Goal: Task Accomplishment & Management: Use online tool/utility

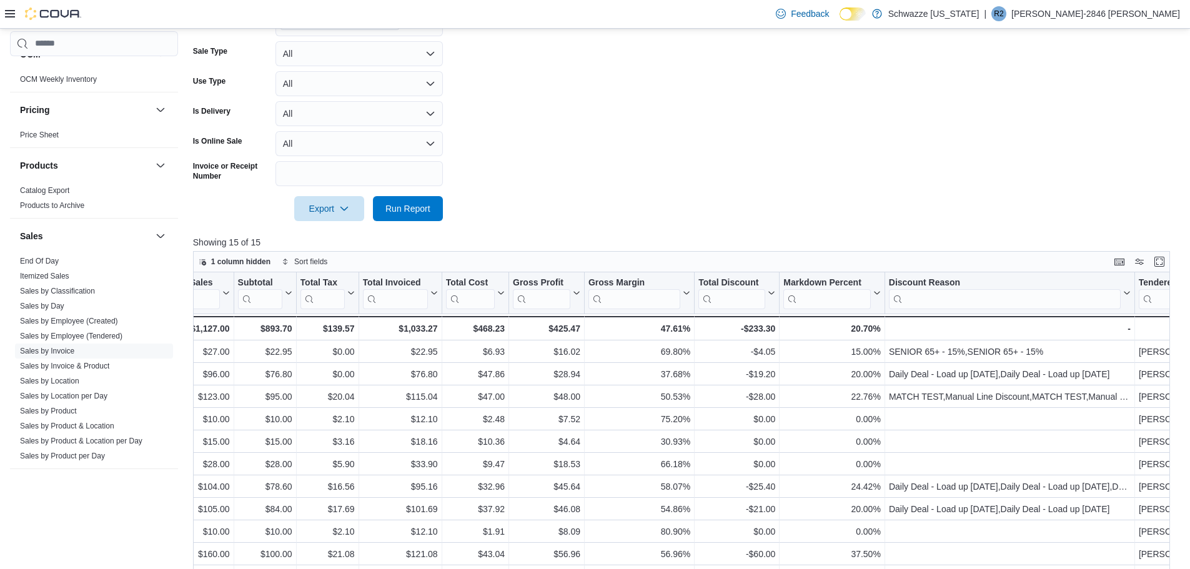
scroll to position [263, 0]
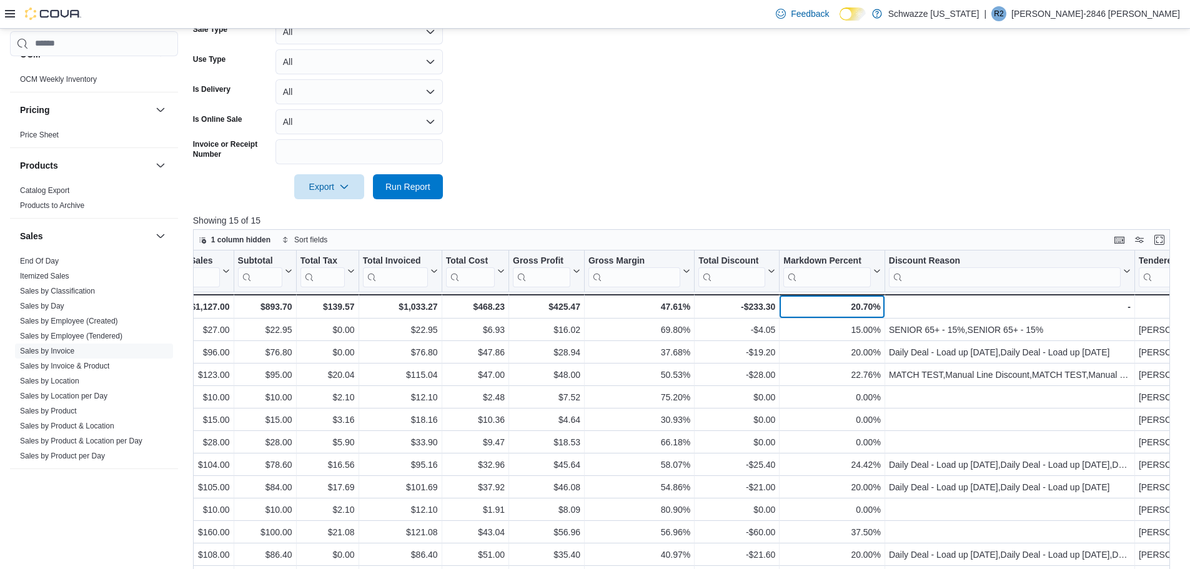
drag, startPoint x: 839, startPoint y: 300, endPoint x: 863, endPoint y: 309, distance: 24.9
click at [850, 305] on div "20.70%" at bounding box center [831, 306] width 97 height 15
click at [860, 305] on div "20.70%" at bounding box center [831, 306] width 97 height 15
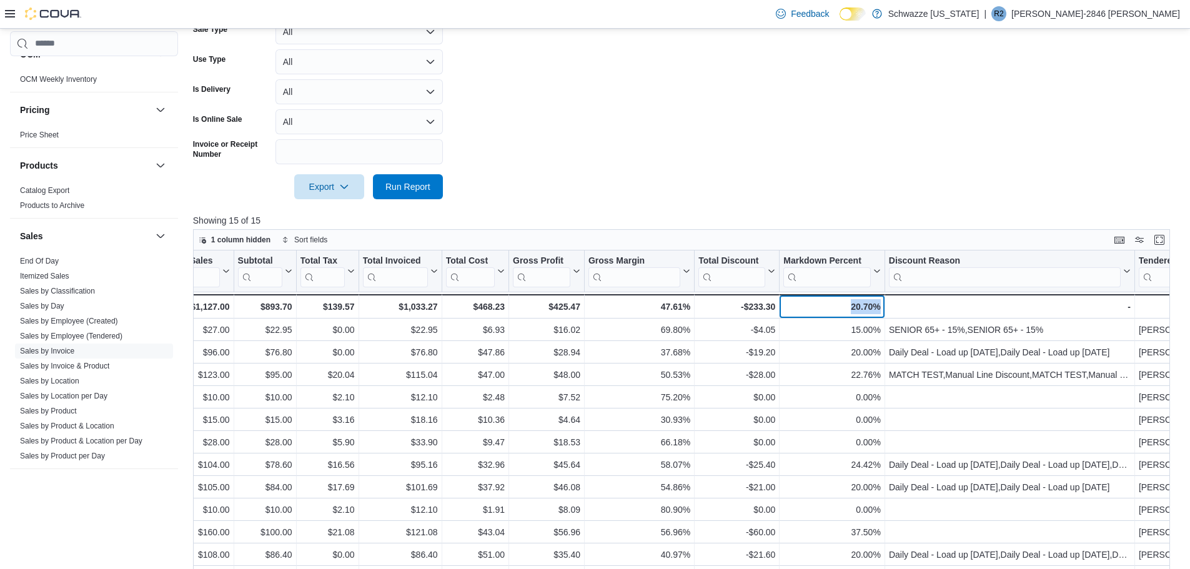
click at [860, 305] on div "20.70%" at bounding box center [831, 306] width 97 height 15
click at [873, 312] on div "20.70%" at bounding box center [831, 306] width 97 height 15
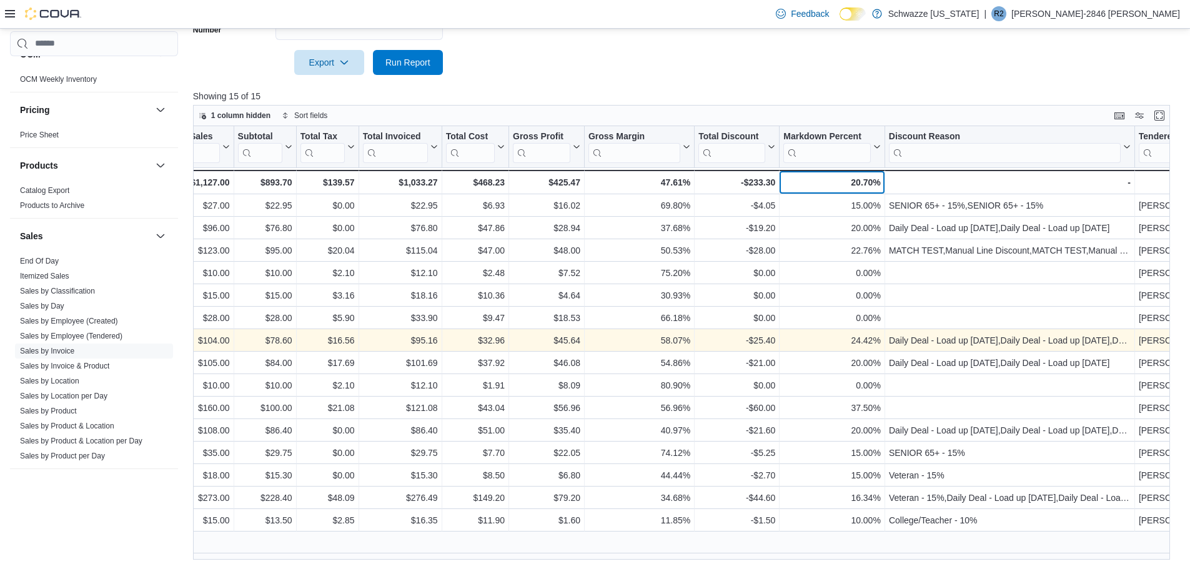
scroll to position [388, 0]
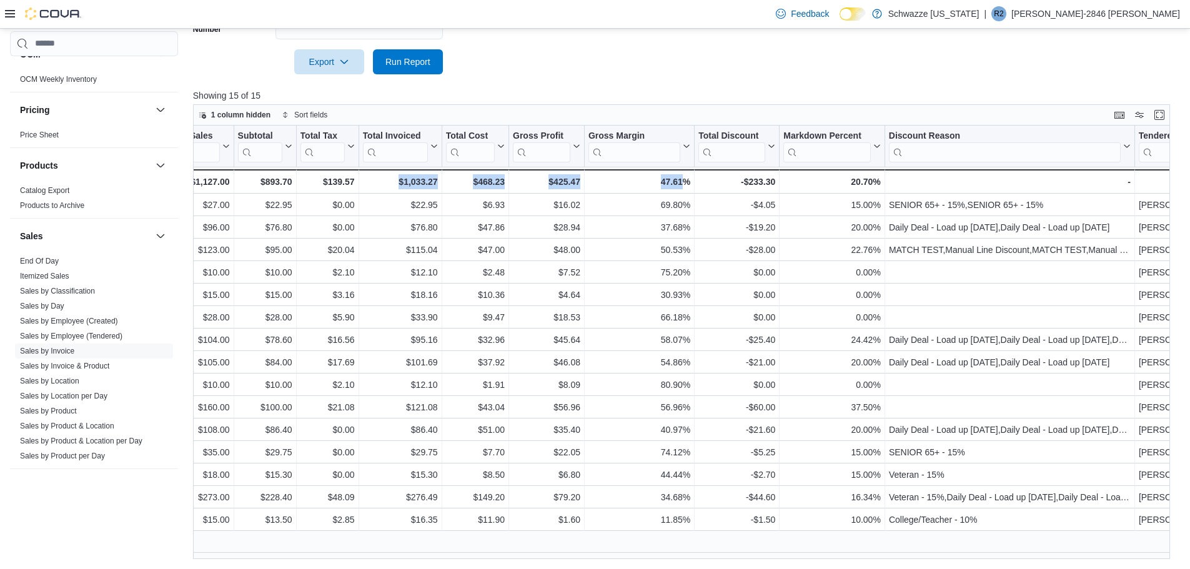
drag, startPoint x: 682, startPoint y: 564, endPoint x: 400, endPoint y: 565, distance: 282.3
click at [400, 565] on div "Reports Feedback Cash Management Cash Management Cash Out Details Compliance OC…" at bounding box center [595, 105] width 1190 height 929
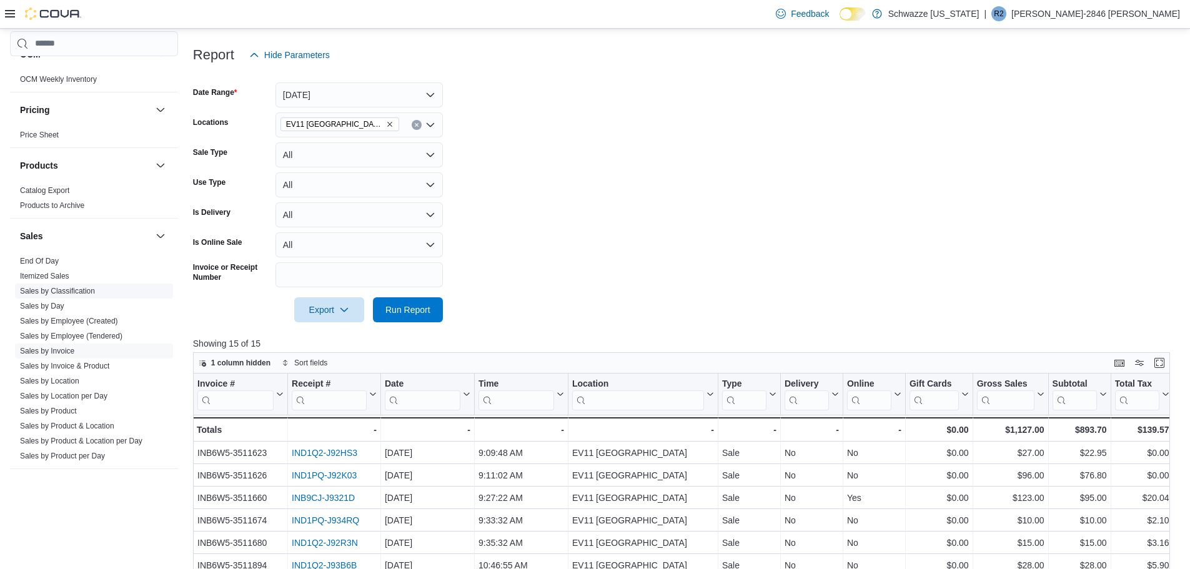
scroll to position [138, 0]
click at [72, 265] on span "End Of Day" at bounding box center [94, 261] width 158 height 15
click at [47, 260] on link "End Of Day" at bounding box center [39, 261] width 39 height 9
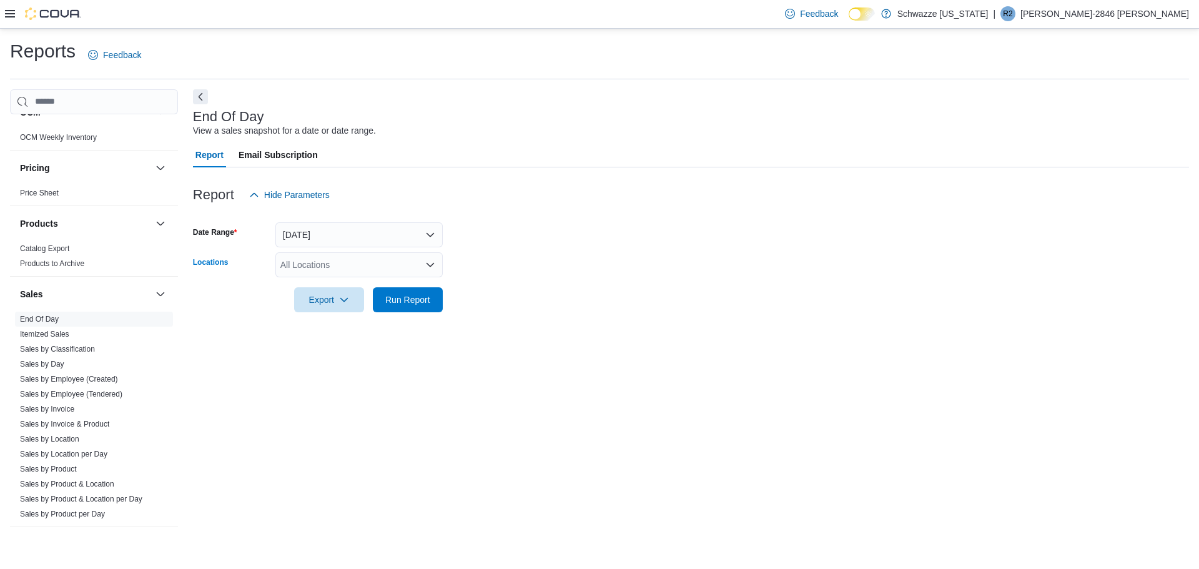
click at [356, 260] on div "All Locations" at bounding box center [358, 264] width 167 height 25
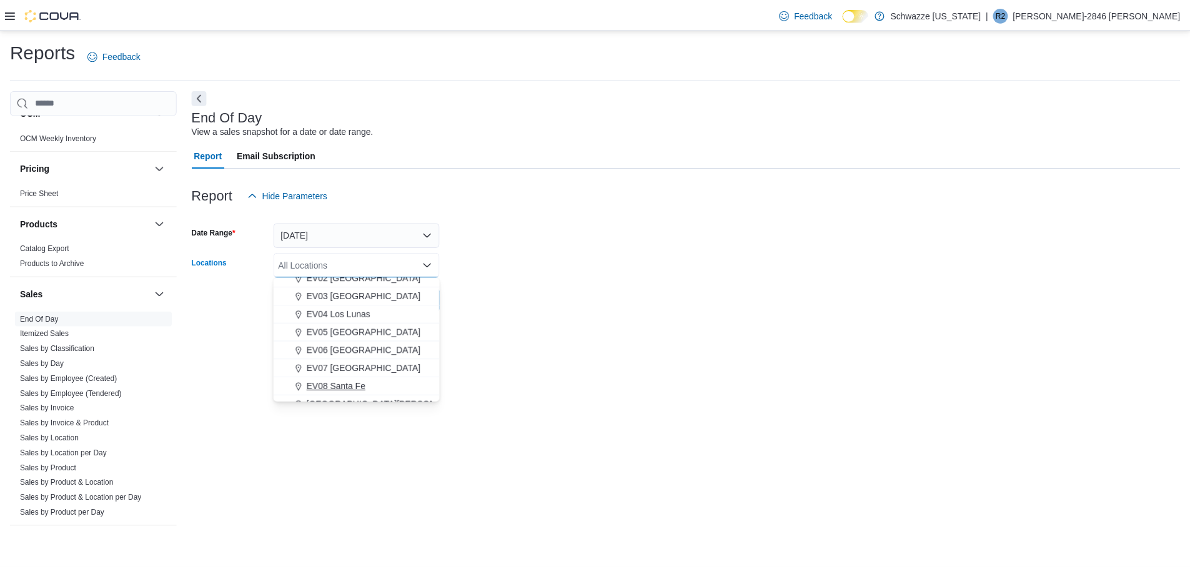
scroll to position [125, 0]
click at [363, 380] on span "EV11 Las Cruces South Valley" at bounding box center [366, 378] width 115 height 12
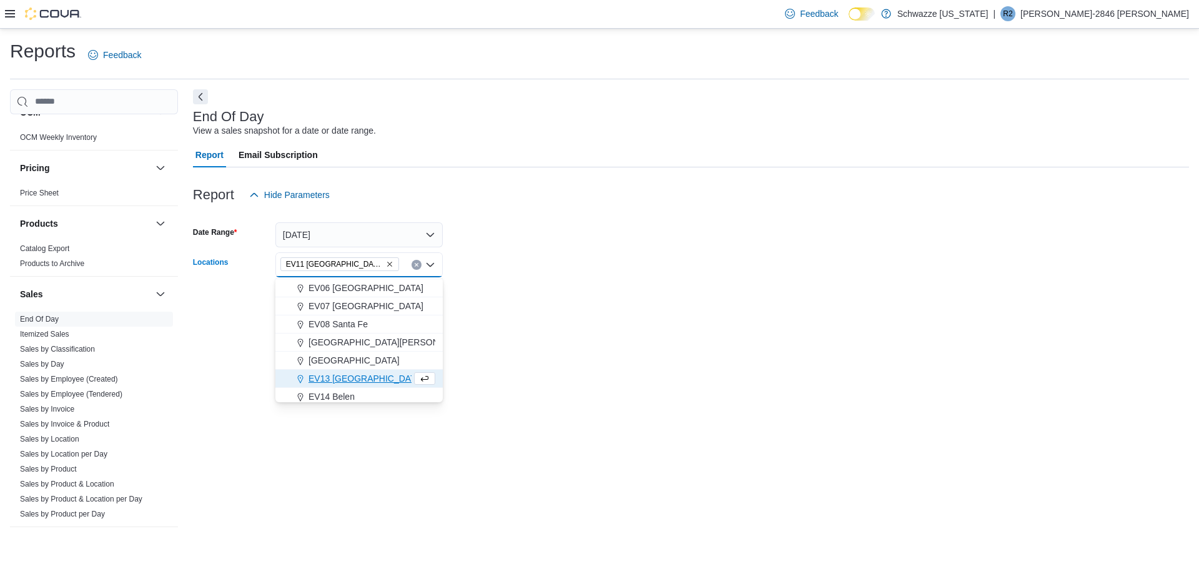
click at [751, 352] on div "End Of Day View a sales snapshot for a date or date range. Report Email Subscri…" at bounding box center [691, 315] width 996 height 452
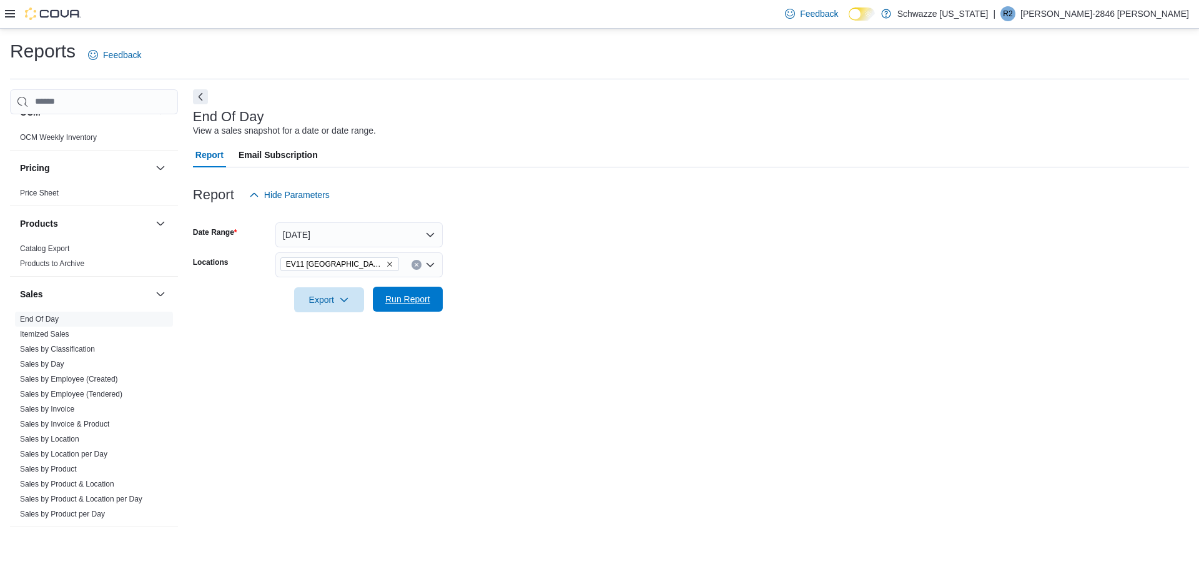
click at [413, 299] on span "Run Report" at bounding box center [407, 299] width 45 height 12
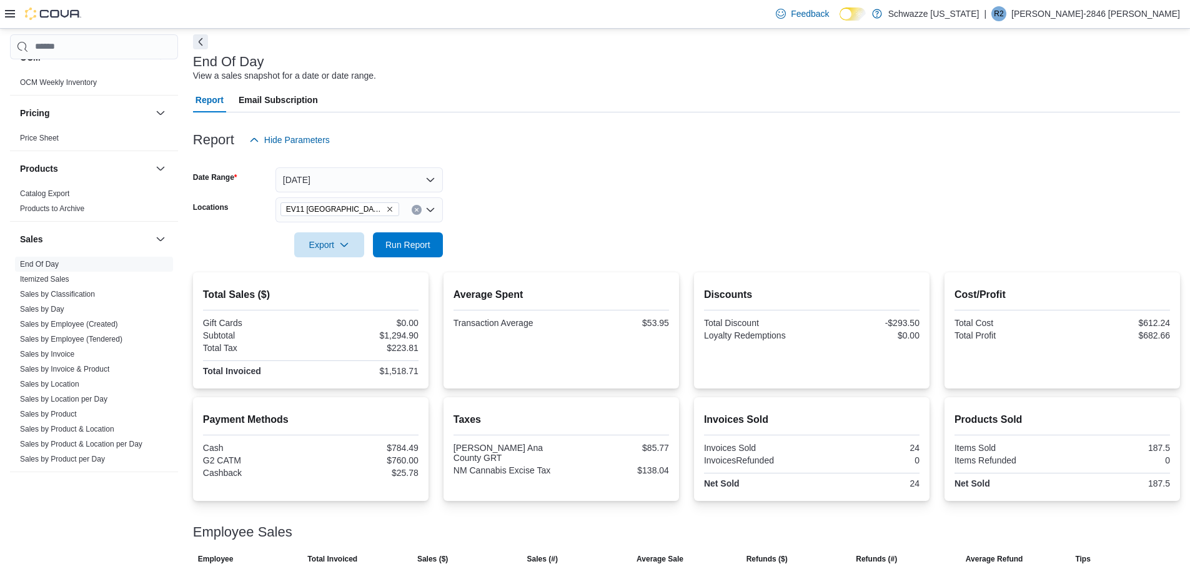
scroll to position [142, 0]
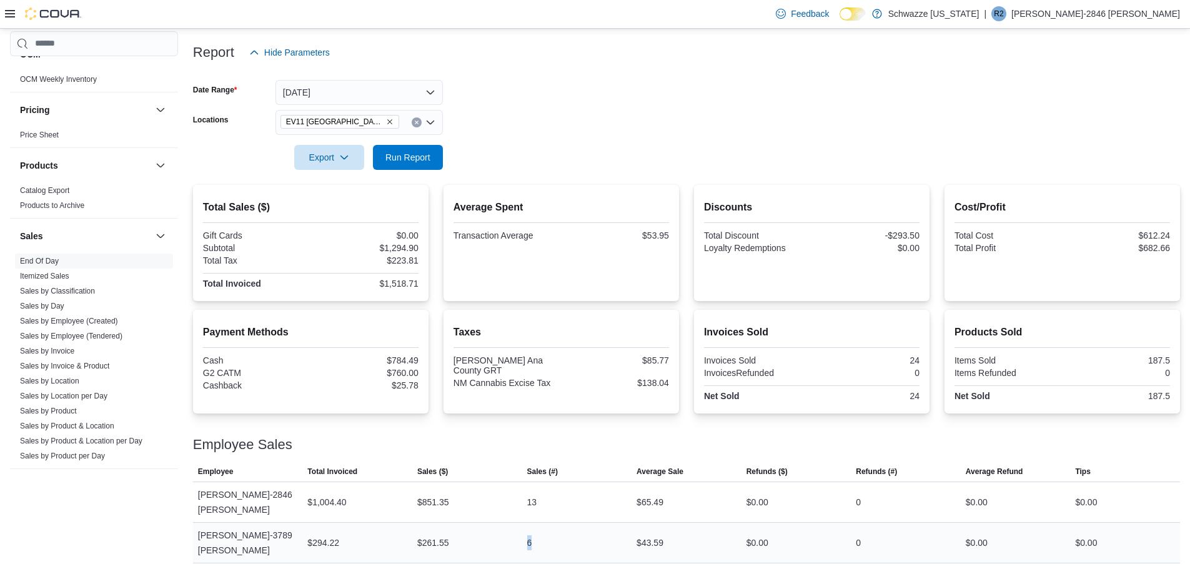
drag, startPoint x: 564, startPoint y: 522, endPoint x: 449, endPoint y: 520, distance: 114.9
click at [449, 522] on tr "Employee Gladys-3789 Garcia Total Invoiced $294.22 Sales ($) $261.55 Sales (#) …" at bounding box center [686, 542] width 987 height 41
click at [603, 451] on div "Employee Sales" at bounding box center [686, 444] width 987 height 15
click at [386, 126] on span "EV11 Las Cruces South Valley" at bounding box center [339, 122] width 107 height 12
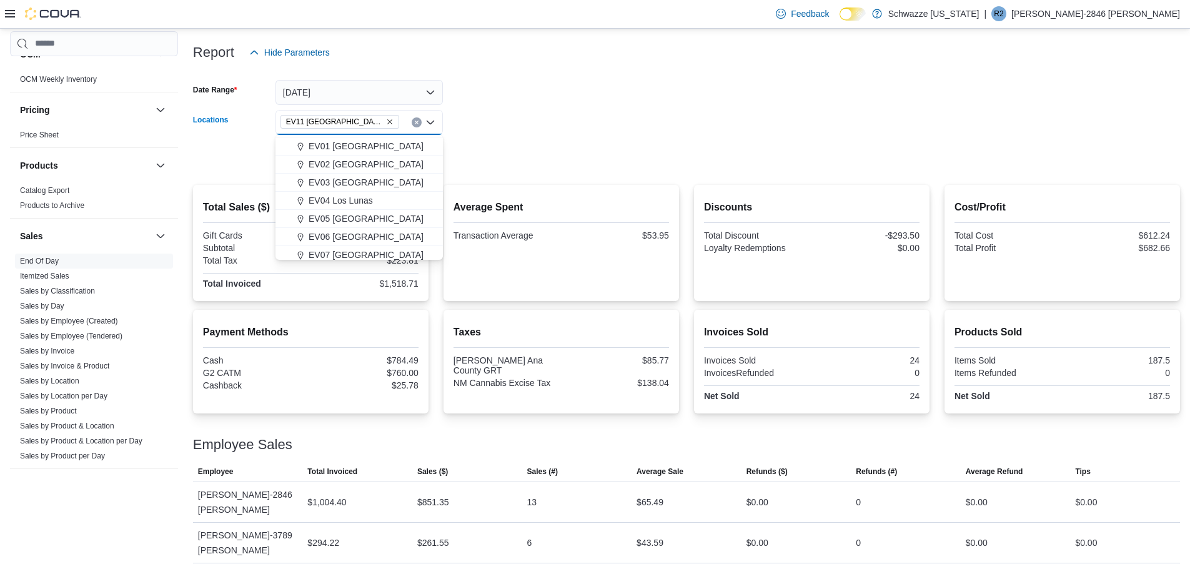
scroll to position [62, 0]
click at [392, 209] on span "EV06 Las Cruces East" at bounding box center [366, 208] width 115 height 12
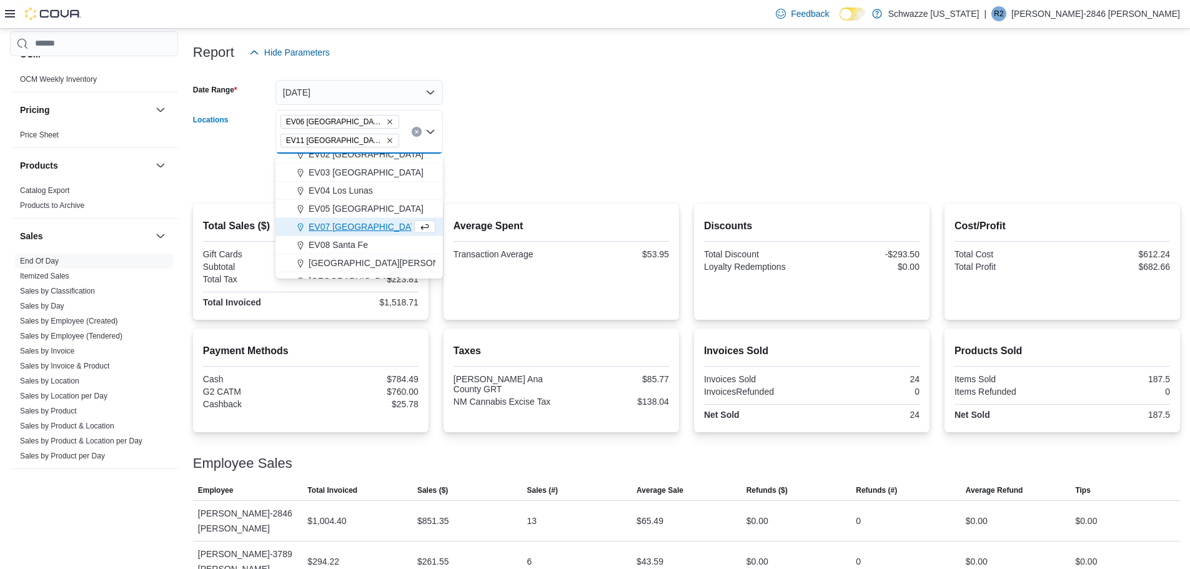
drag, startPoint x: 526, startPoint y: 156, endPoint x: 517, endPoint y: 161, distance: 10.9
click at [527, 156] on div at bounding box center [686, 159] width 987 height 10
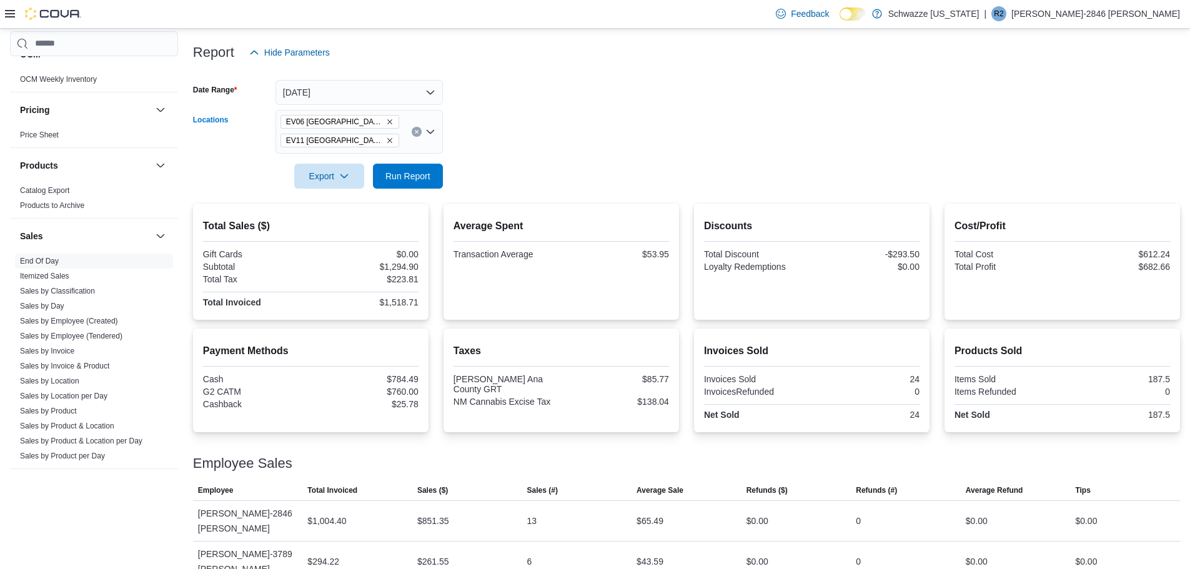
click at [388, 140] on icon "Remove EV11 Las Cruces South Valley from selection in this group" at bounding box center [389, 140] width 5 height 5
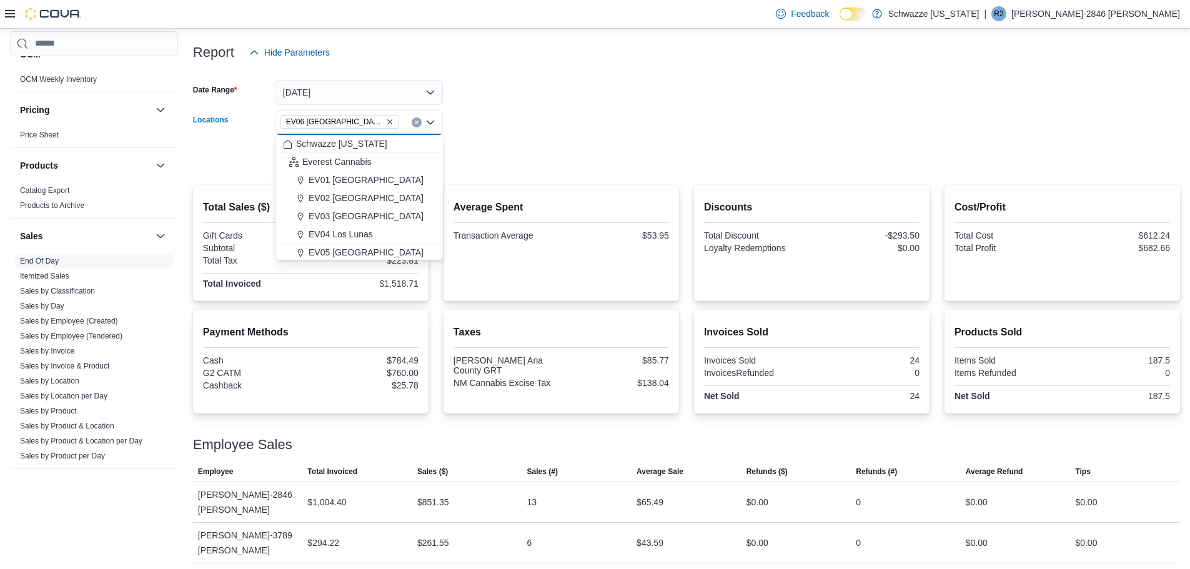
drag, startPoint x: 595, startPoint y: 194, endPoint x: 585, endPoint y: 195, distance: 10.0
click at [595, 195] on div "Average Spent Transaction Average $53.95" at bounding box center [560, 243] width 215 height 96
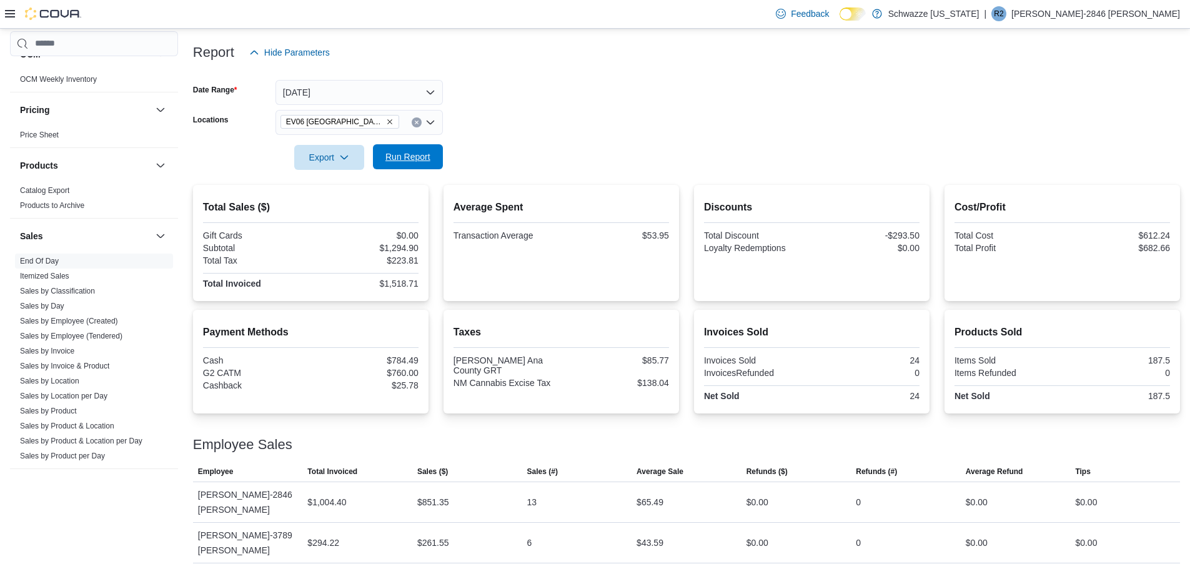
click at [425, 154] on span "Run Report" at bounding box center [407, 157] width 45 height 12
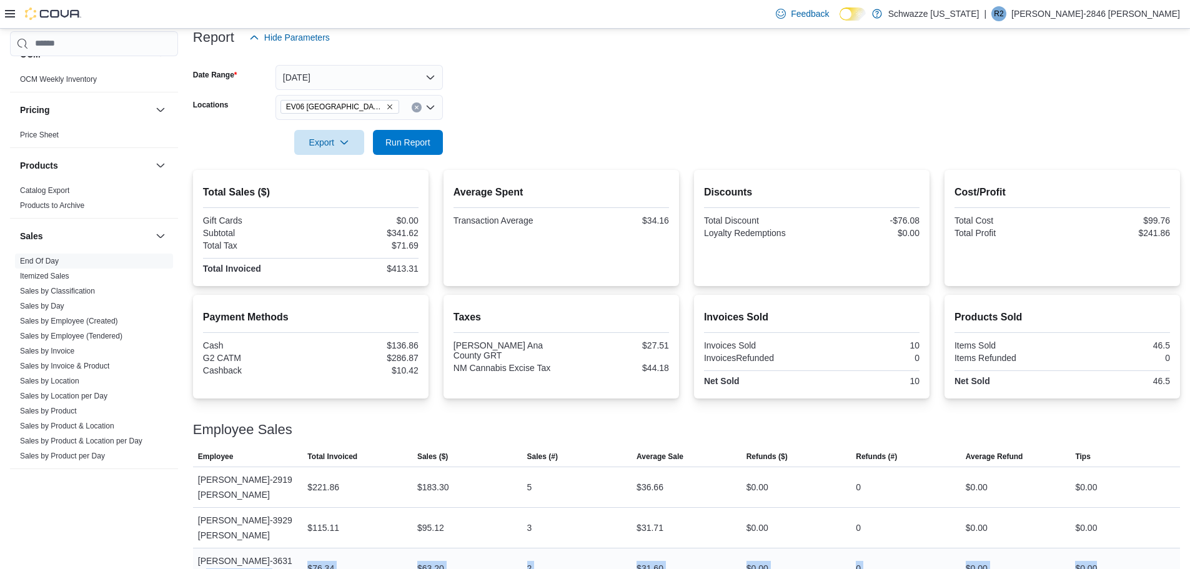
drag, startPoint x: 302, startPoint y: 533, endPoint x: 1149, endPoint y: 548, distance: 847.1
click at [1149, 548] on tr "Employee Tamantha-3631 Tellez-Briggs Total Invoiced $76.34 Sales ($) $63.20 Sal…" at bounding box center [686, 568] width 987 height 41
click at [355, 441] on div at bounding box center [686, 442] width 987 height 10
drag, startPoint x: 300, startPoint y: 540, endPoint x: 1021, endPoint y: 543, distance: 720.8
click at [1021, 548] on tr "Employee Tamantha-3631 Tellez-Briggs Total Invoiced $76.34 Sales ($) $63.20 Sal…" at bounding box center [686, 568] width 987 height 41
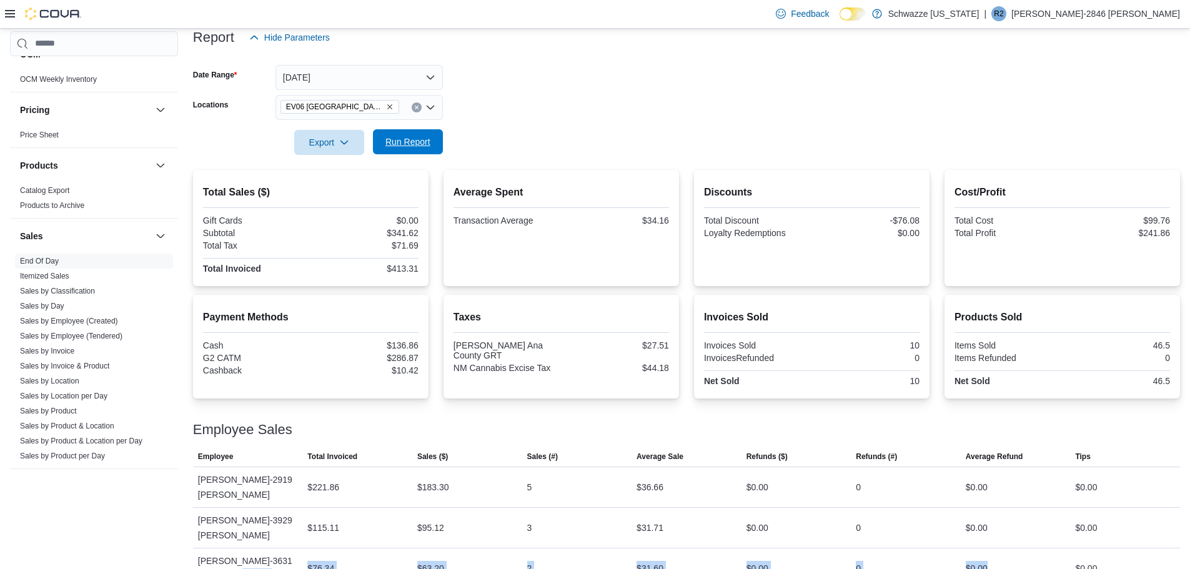
click at [429, 134] on span "Run Report" at bounding box center [407, 141] width 55 height 25
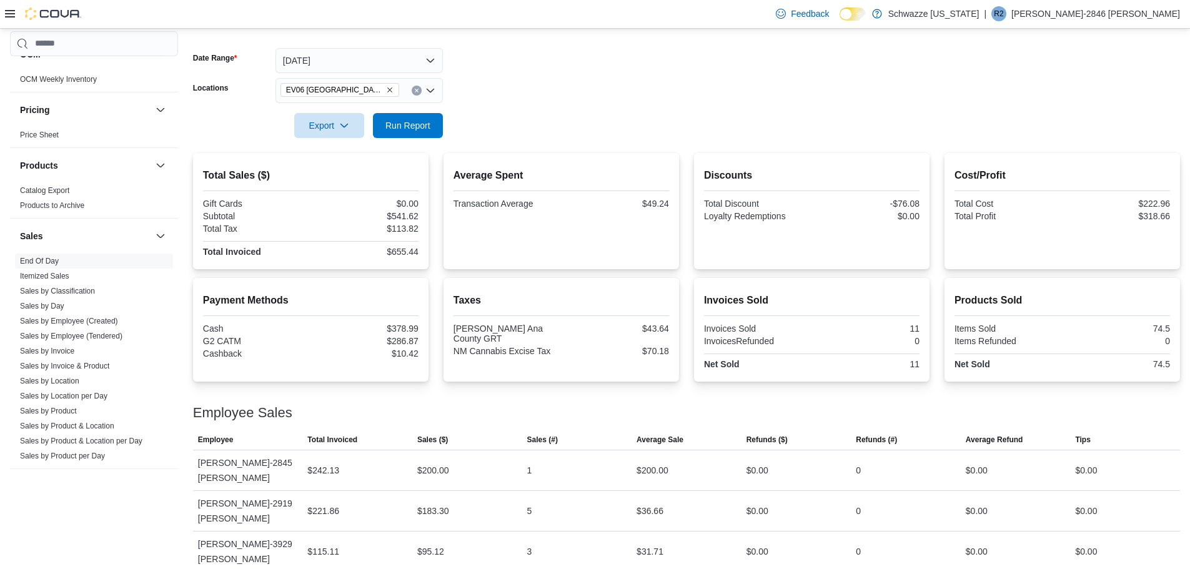
scroll to position [183, 0]
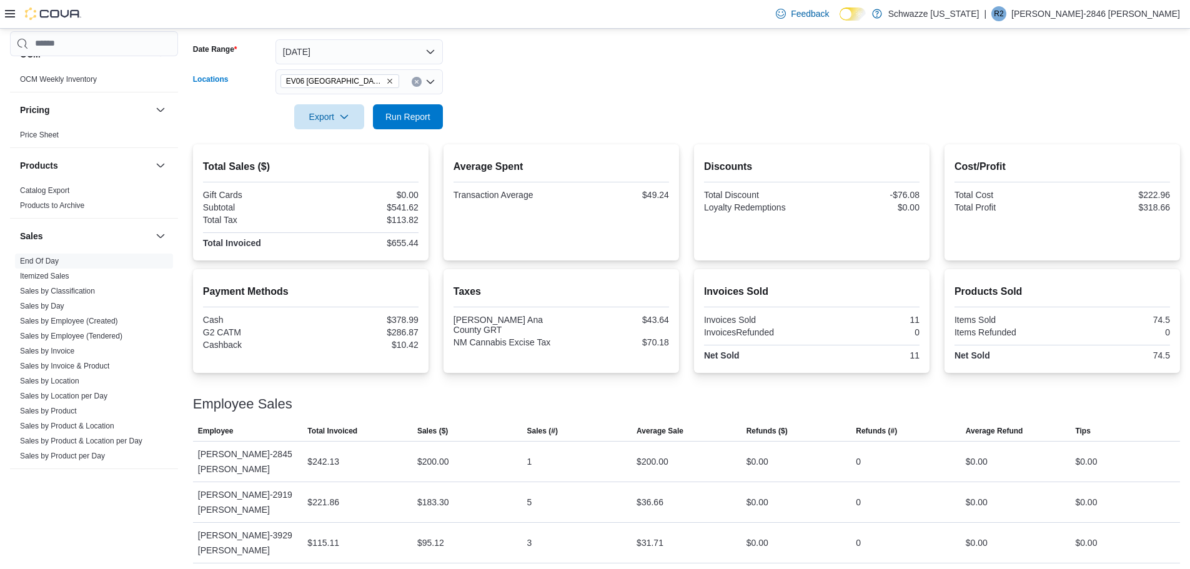
click at [386, 82] on icon "Remove EV06 Las Cruces East from selection in this group" at bounding box center [389, 80] width 7 height 7
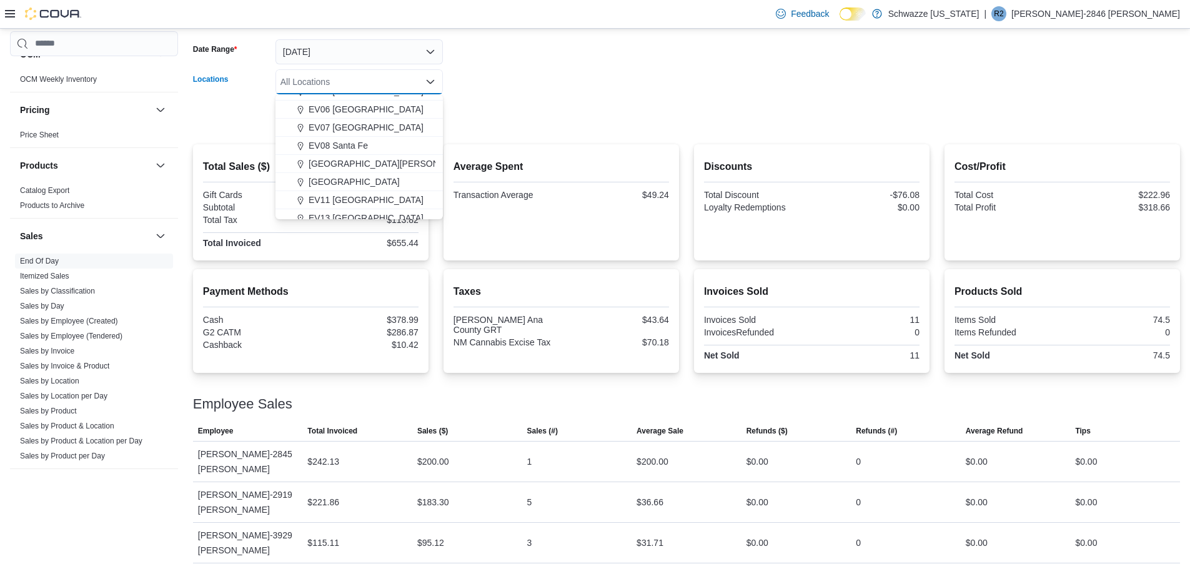
scroll to position [125, 0]
click at [374, 194] on span "EV11 Las Cruces South Valley" at bounding box center [366, 195] width 115 height 12
click at [531, 76] on form "Date Range Today Locations EV11 Las Cruces South Valley Combo box. Selected. EV…" at bounding box center [686, 76] width 987 height 105
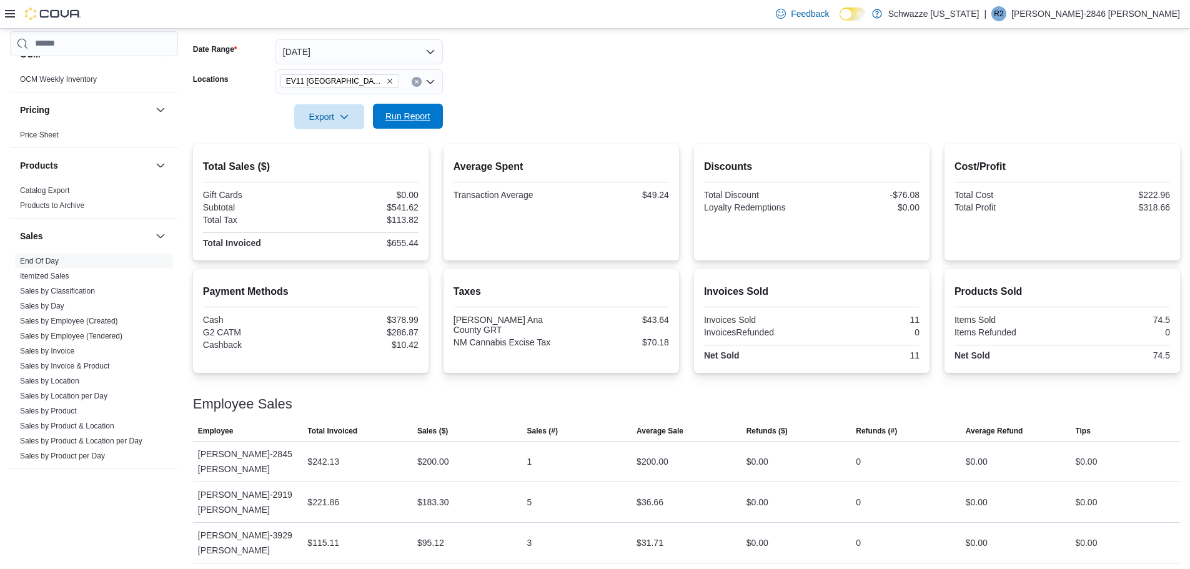
click at [406, 114] on span "Run Report" at bounding box center [407, 116] width 45 height 12
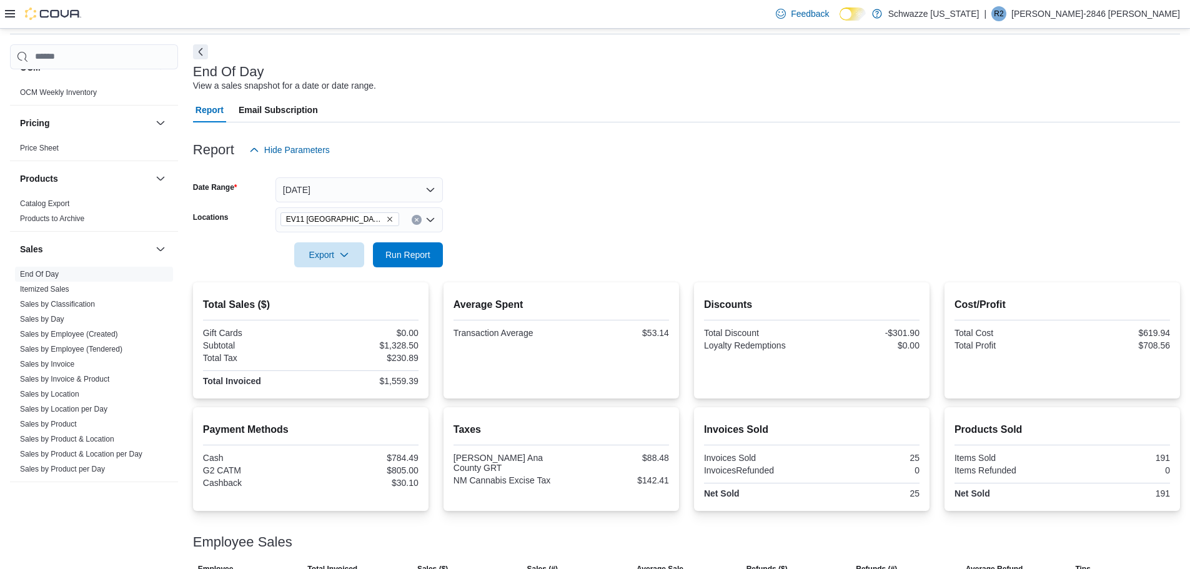
scroll to position [142, 0]
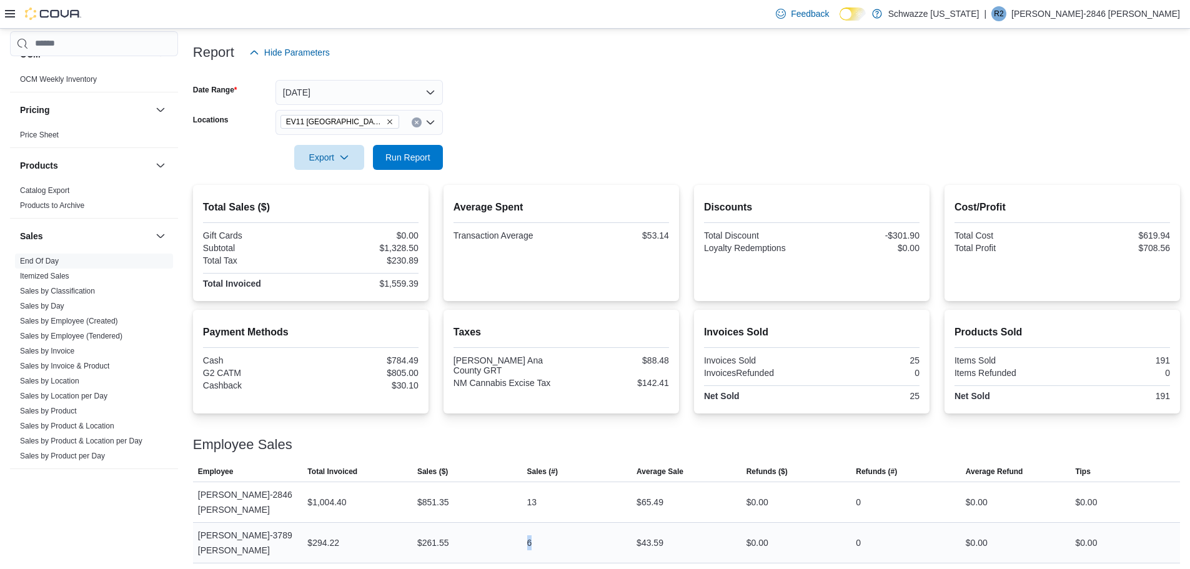
drag, startPoint x: 529, startPoint y: 515, endPoint x: 555, endPoint y: 521, distance: 26.4
click at [554, 530] on div "6" at bounding box center [577, 542] width 110 height 25
click at [556, 530] on div "6" at bounding box center [577, 542] width 110 height 25
drag, startPoint x: 535, startPoint y: 523, endPoint x: 518, endPoint y: 520, distance: 17.0
click at [518, 522] on tr "Employee Gladys-3789 Garcia Total Invoiced $294.22 Sales ($) $261.55 Sales (#) …" at bounding box center [686, 542] width 987 height 41
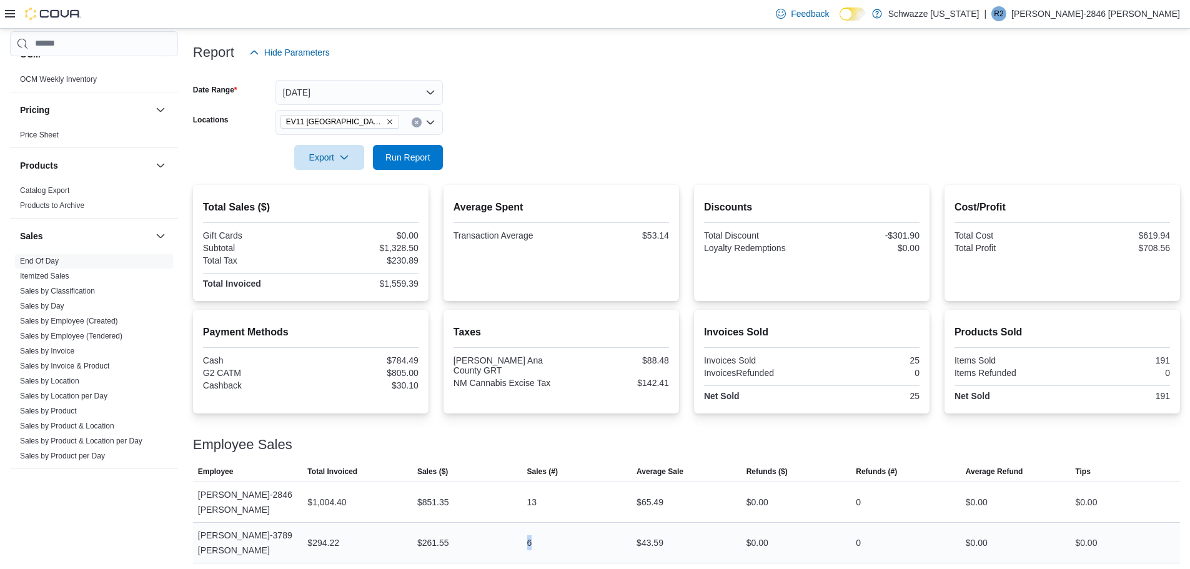
click at [565, 530] on div "6" at bounding box center [577, 542] width 110 height 25
drag, startPoint x: 546, startPoint y: 523, endPoint x: 513, endPoint y: 525, distance: 33.2
click at [513, 525] on tr "Employee Gladys-3789 Garcia Total Invoiced $294.22 Sales ($) $261.55 Sales (#) …" at bounding box center [686, 542] width 987 height 41
click at [513, 530] on div "$261.55" at bounding box center [467, 542] width 110 height 25
click at [385, 126] on span "EV11 Las Cruces South Valley" at bounding box center [339, 122] width 107 height 12
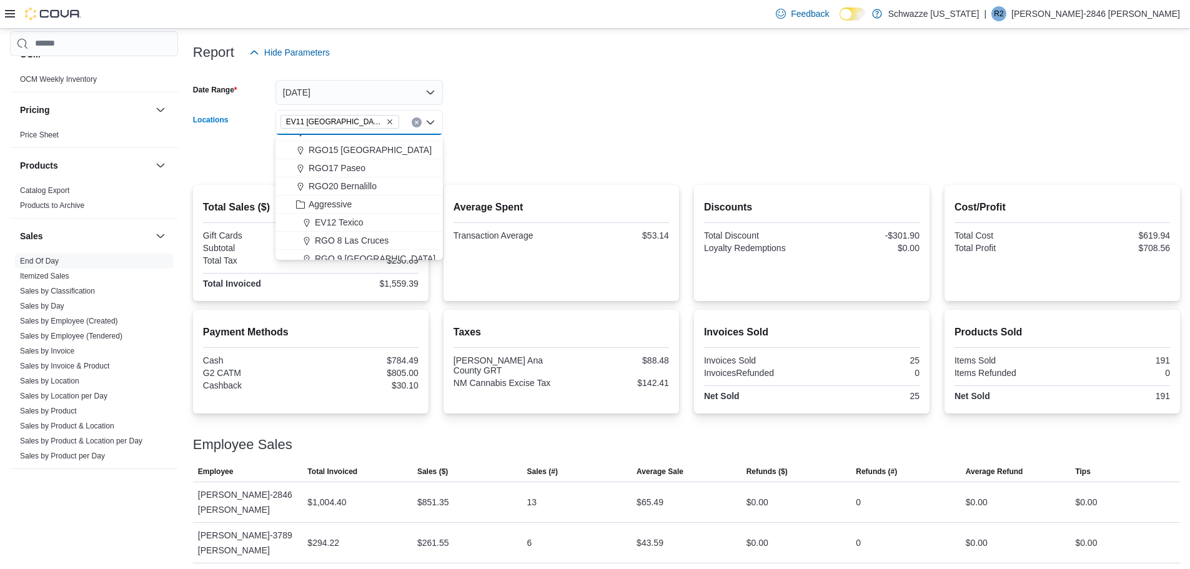
scroll to position [537, 0]
click at [380, 215] on button "RGO 8 Las Cruces" at bounding box center [358, 223] width 167 height 18
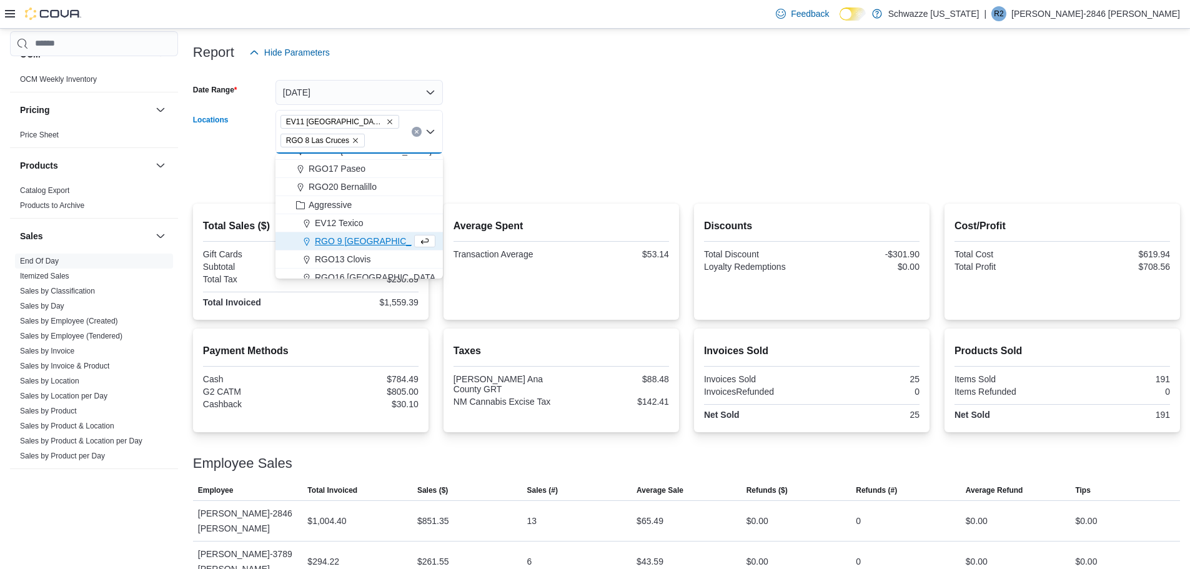
click at [390, 123] on icon "Remove EV11 Las Cruces South Valley from selection in this group" at bounding box center [389, 121] width 5 height 5
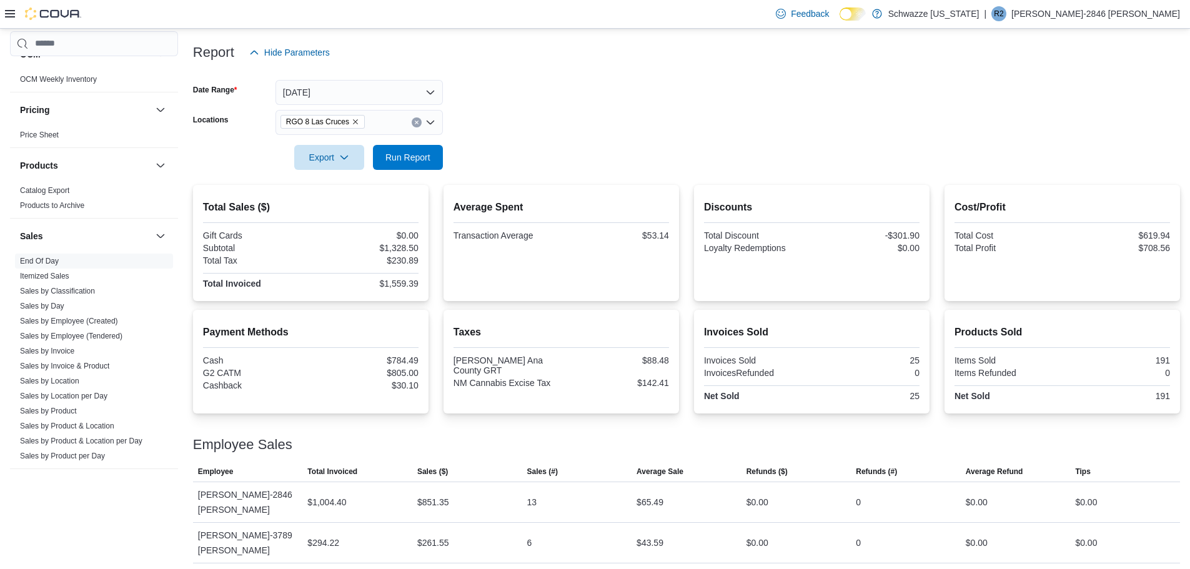
click at [511, 119] on form "Date Range Today Locations RGO 8 Las Cruces Export Run Report" at bounding box center [686, 117] width 987 height 105
click at [423, 147] on span "Run Report" at bounding box center [407, 156] width 55 height 25
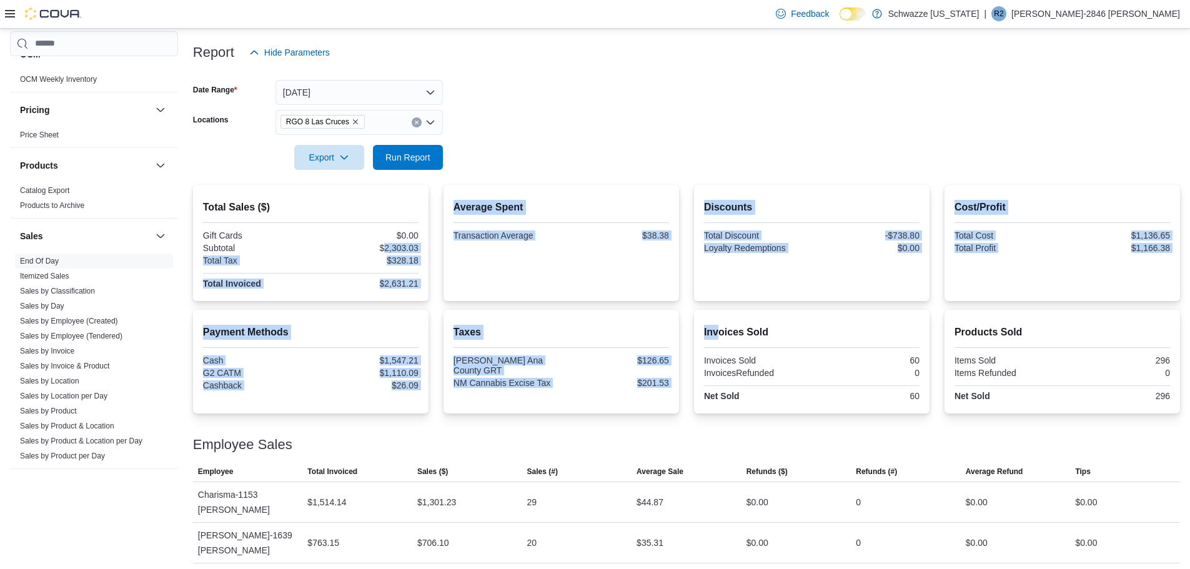
drag, startPoint x: 385, startPoint y: 250, endPoint x: 721, endPoint y: 319, distance: 343.0
click at [721, 319] on div "Total Sales ($) Gift Cards $0.00 Subtotal $2,303.03 Total Tax $328.18 Total Inv…" at bounding box center [686, 415] width 987 height 460
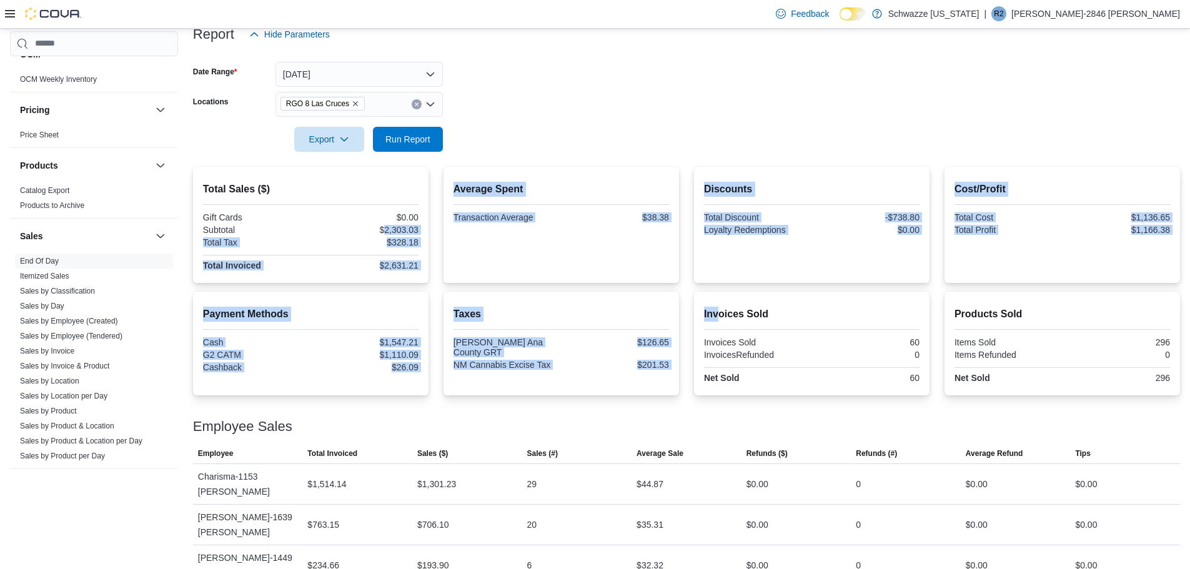
scroll to position [168, 0]
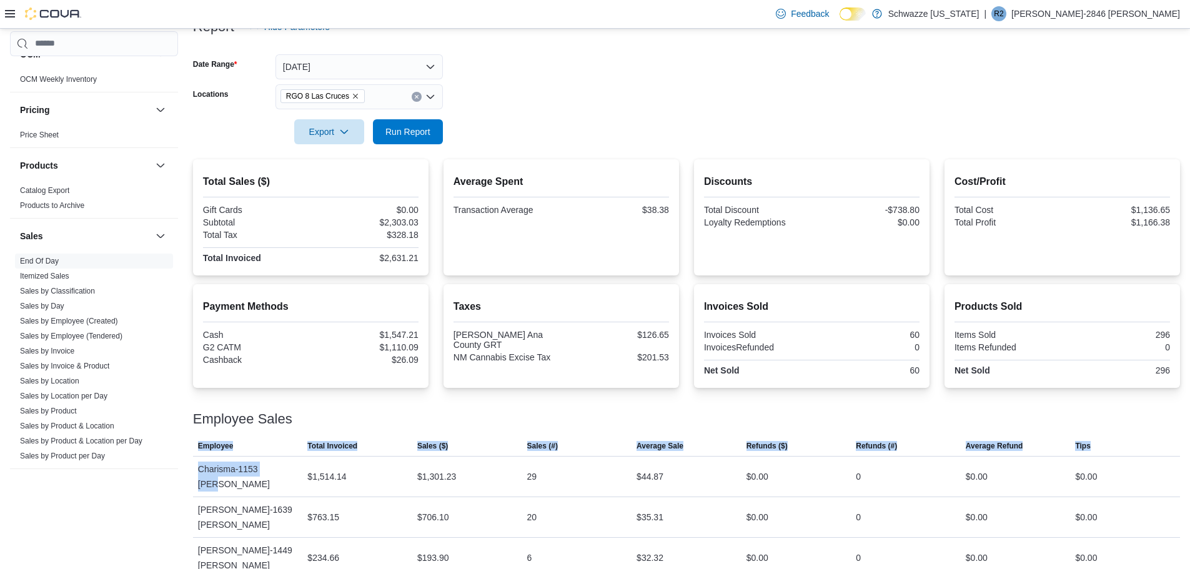
drag, startPoint x: 281, startPoint y: 465, endPoint x: 615, endPoint y: 598, distance: 359.7
click at [615, 401] on html "Feedback Dark Mode Schwazze New Mexico | R2 Rebecca-2846 Portillo Reports Feedb…" at bounding box center [595, 116] width 1190 height 569
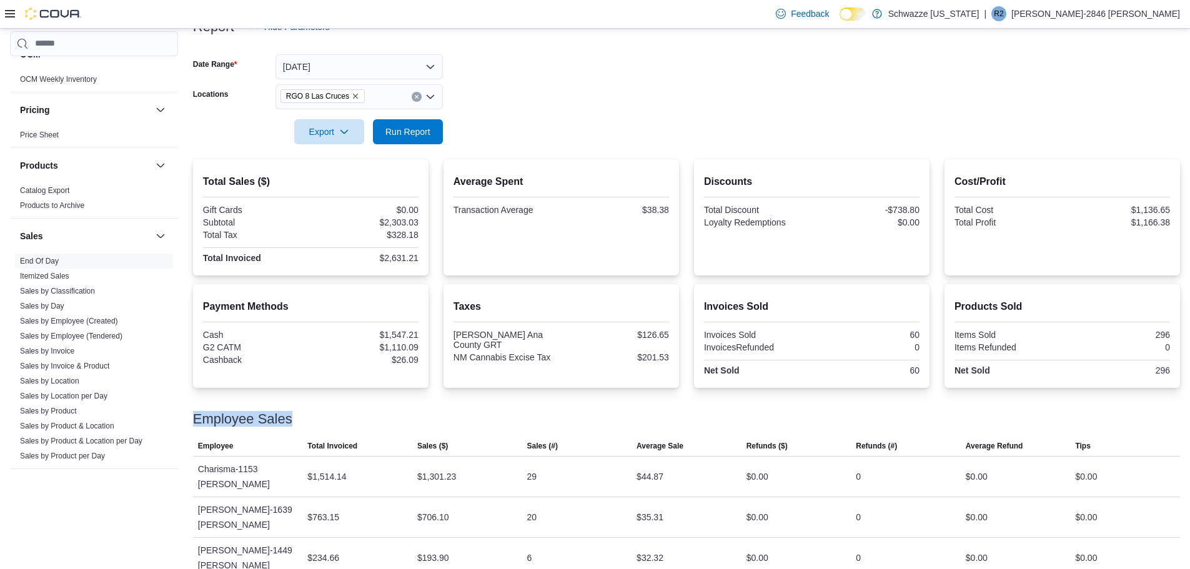
click at [500, 410] on div "Employee Sales This table contains 4 rows. Employee Total Invoiced Sales ($) Sa…" at bounding box center [686, 508] width 987 height 222
click at [61, 407] on link "Sales by Product" at bounding box center [48, 411] width 57 height 9
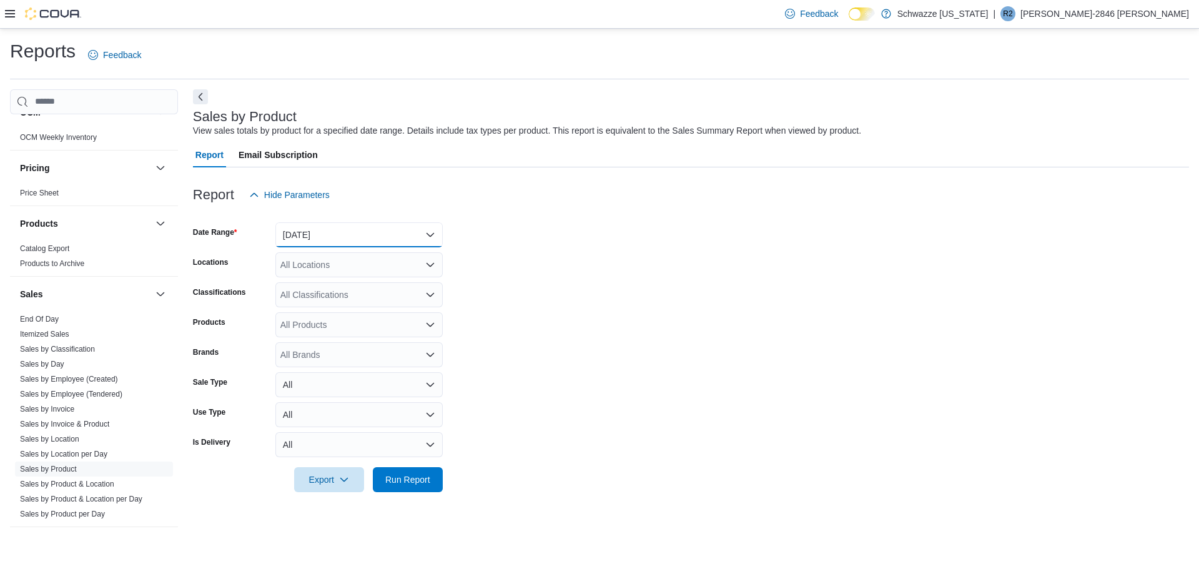
click at [325, 237] on button "Yesterday" at bounding box center [358, 234] width 167 height 25
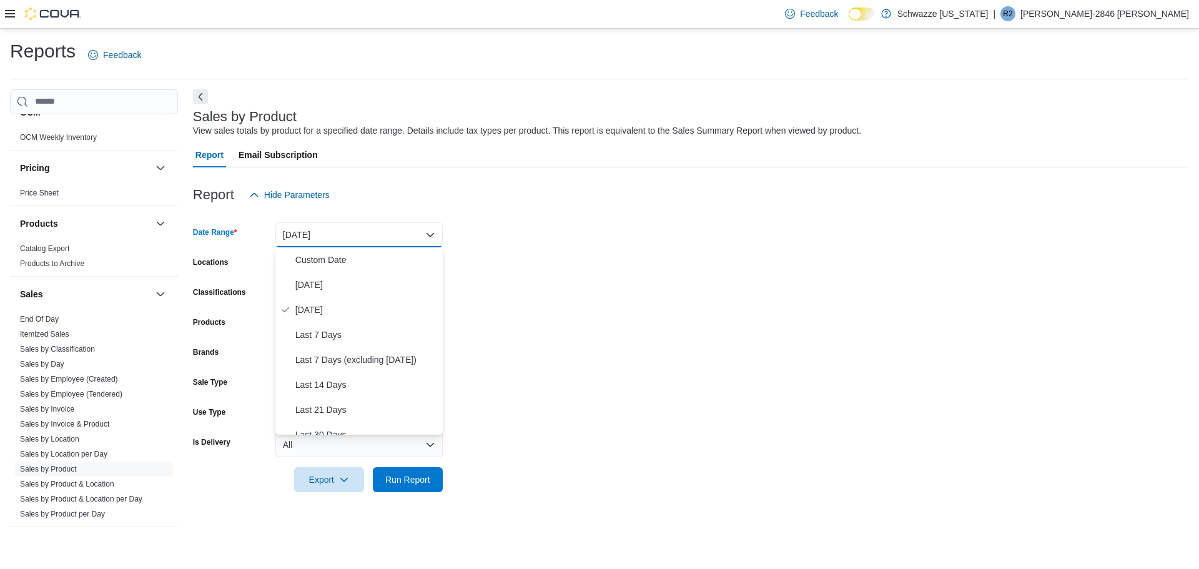
click at [325, 237] on button "Yesterday" at bounding box center [358, 234] width 167 height 25
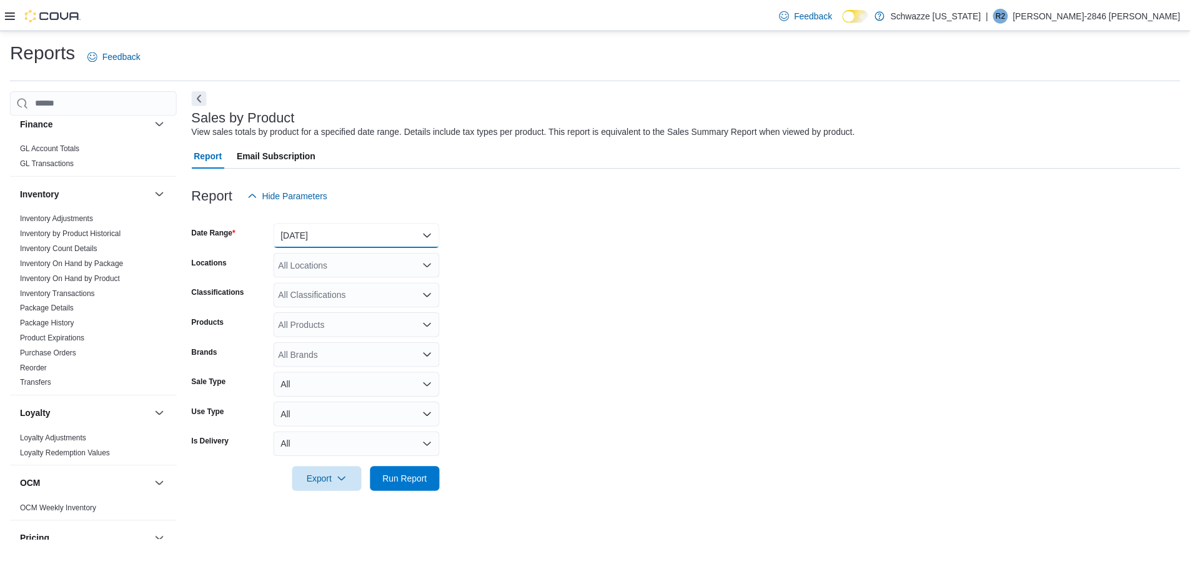
scroll to position [334, 0]
click at [79, 329] on span "Package History" at bounding box center [94, 326] width 158 height 15
click at [60, 324] on link "Package History" at bounding box center [47, 326] width 54 height 9
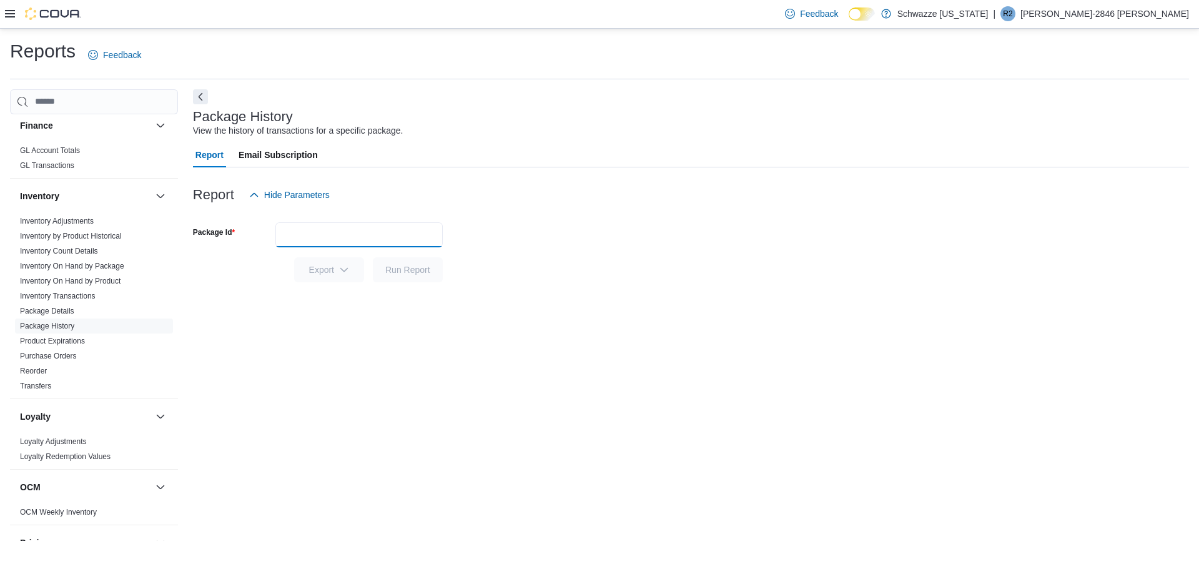
click at [308, 233] on input "Package Id" at bounding box center [358, 234] width 167 height 25
click at [331, 236] on input "Package Id" at bounding box center [358, 234] width 167 height 25
paste input "**********"
type input "**********"
click at [433, 264] on span "Run Report" at bounding box center [407, 269] width 55 height 25
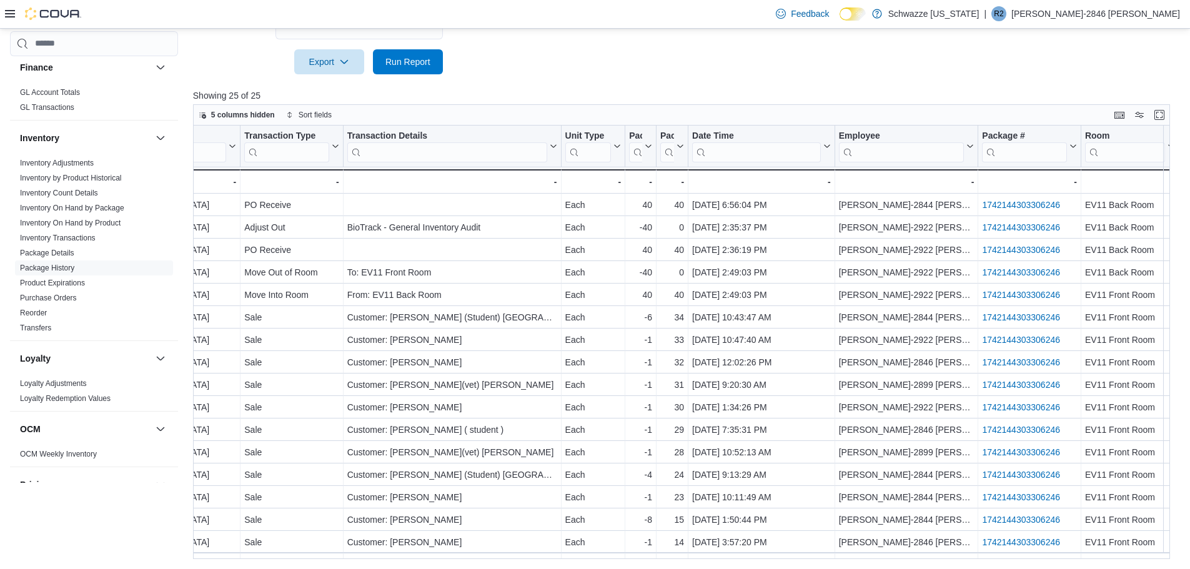
scroll to position [0, 299]
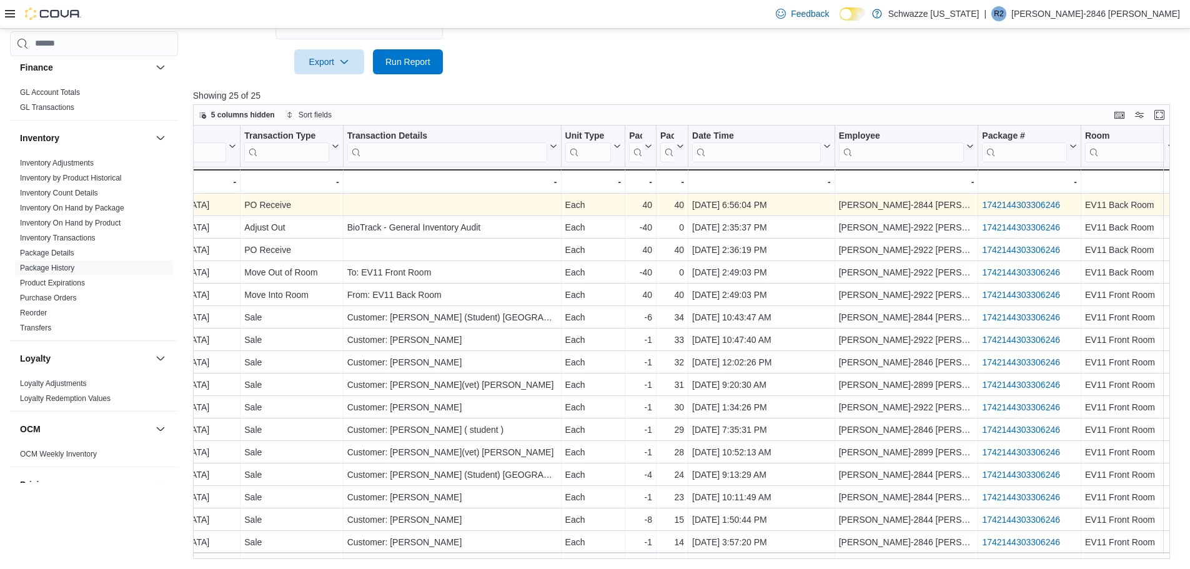
click at [1024, 204] on link "1742144303306246" at bounding box center [1021, 205] width 78 height 10
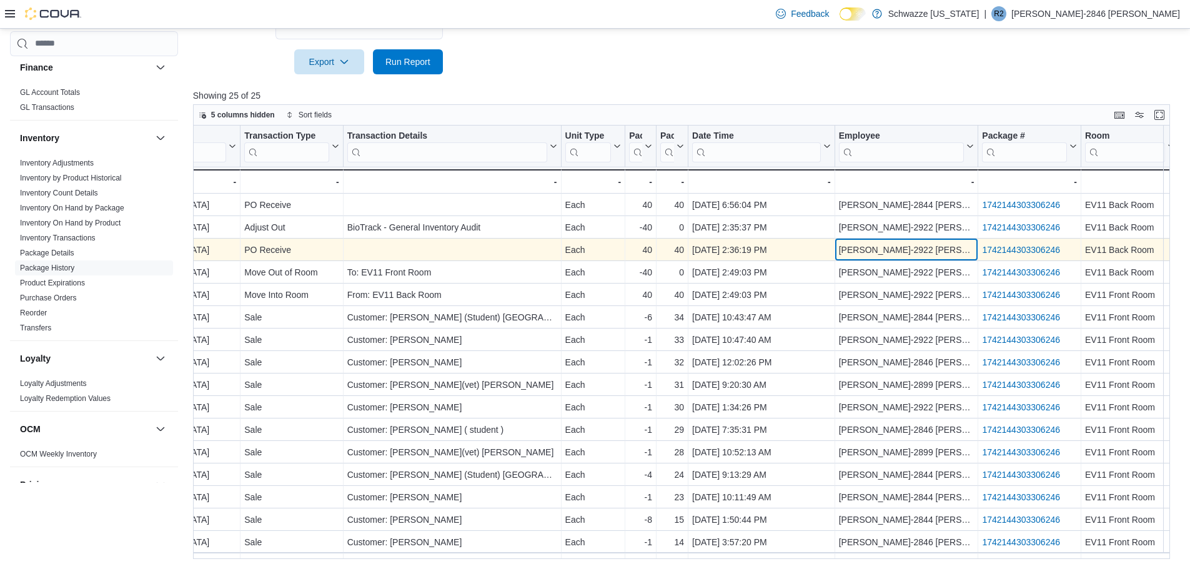
click at [862, 252] on div "Turner-2922 Ashby" at bounding box center [907, 249] width 136 height 15
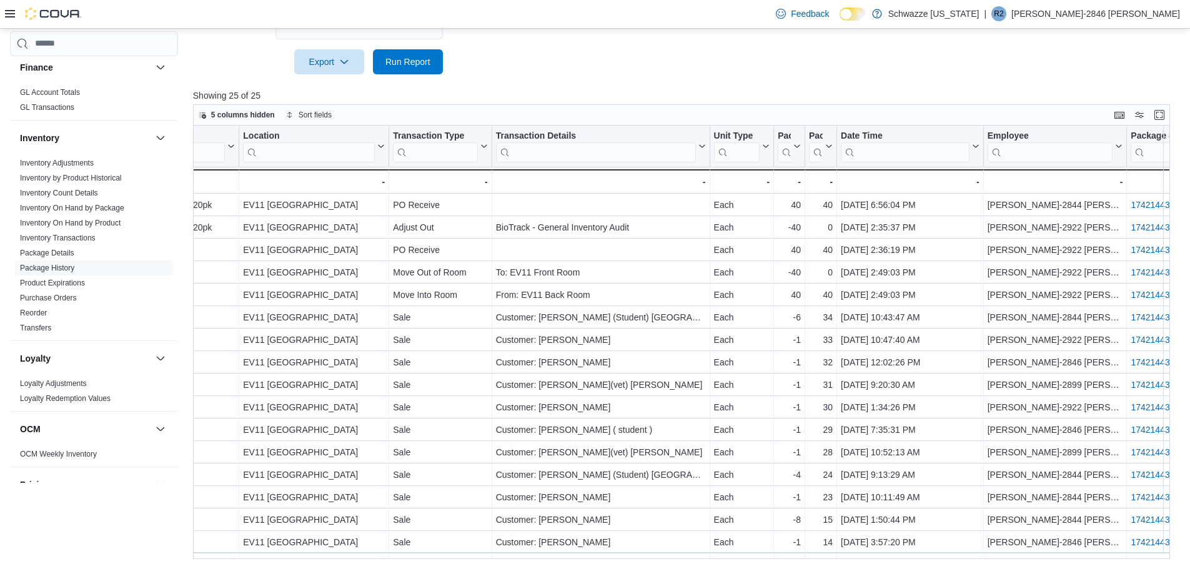
scroll to position [0, 0]
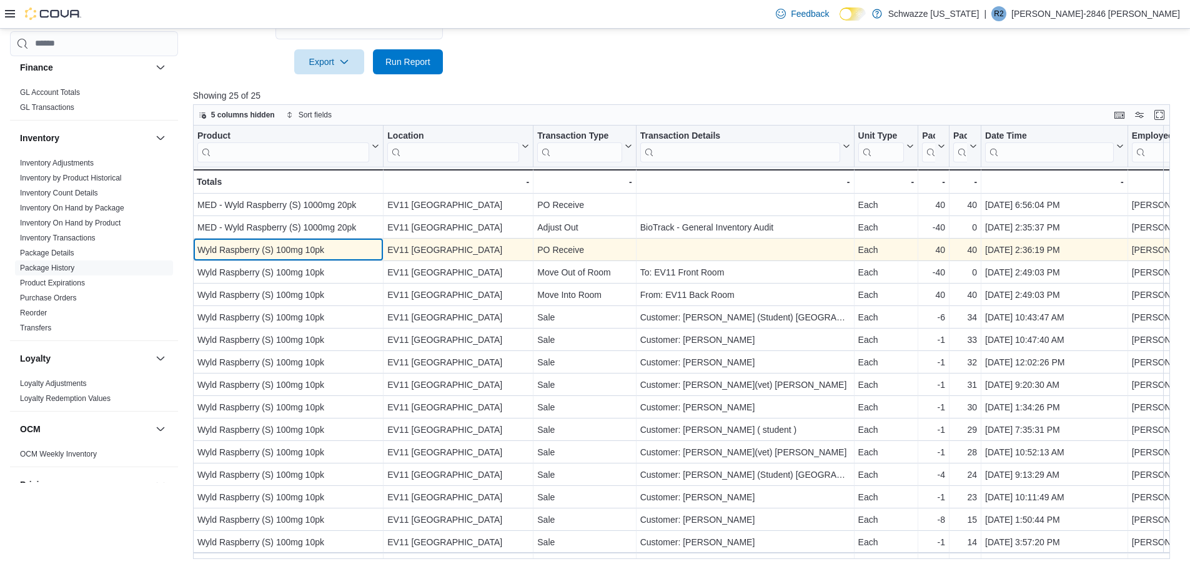
click at [292, 254] on div "Wyld Raspberry (S) 100mg 10pk" at bounding box center [288, 249] width 182 height 15
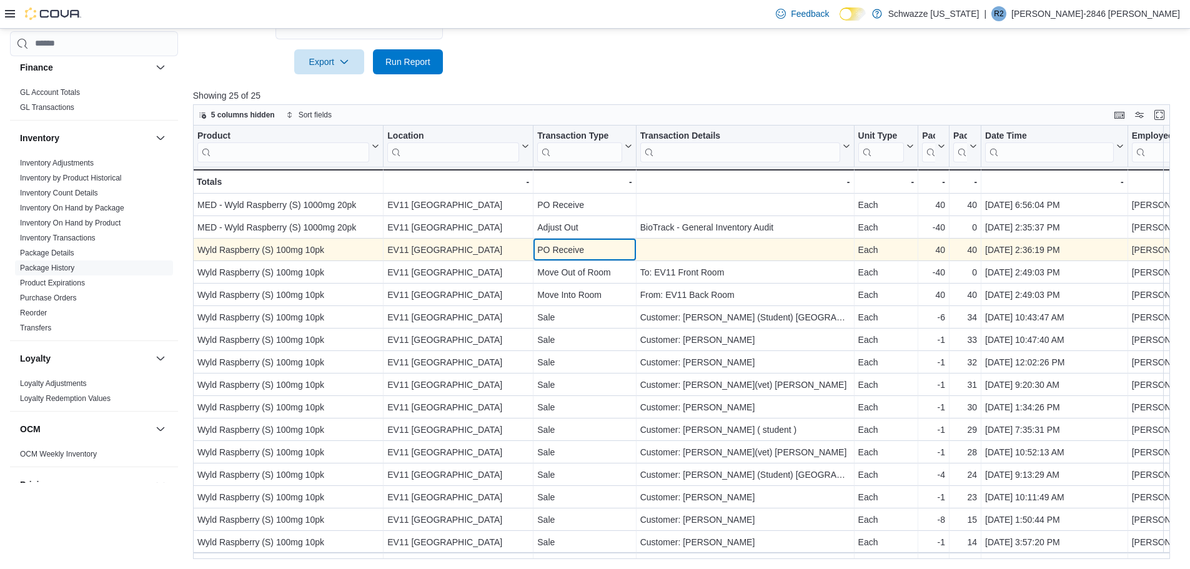
click at [563, 242] on div "PO Receive - Transaction Type, column 3, row 3" at bounding box center [584, 250] width 102 height 22
click at [580, 258] on div "PO Receive - Transaction Type, column 3, row 3" at bounding box center [584, 250] width 102 height 22
click at [602, 255] on div "PO Receive" at bounding box center [584, 249] width 94 height 15
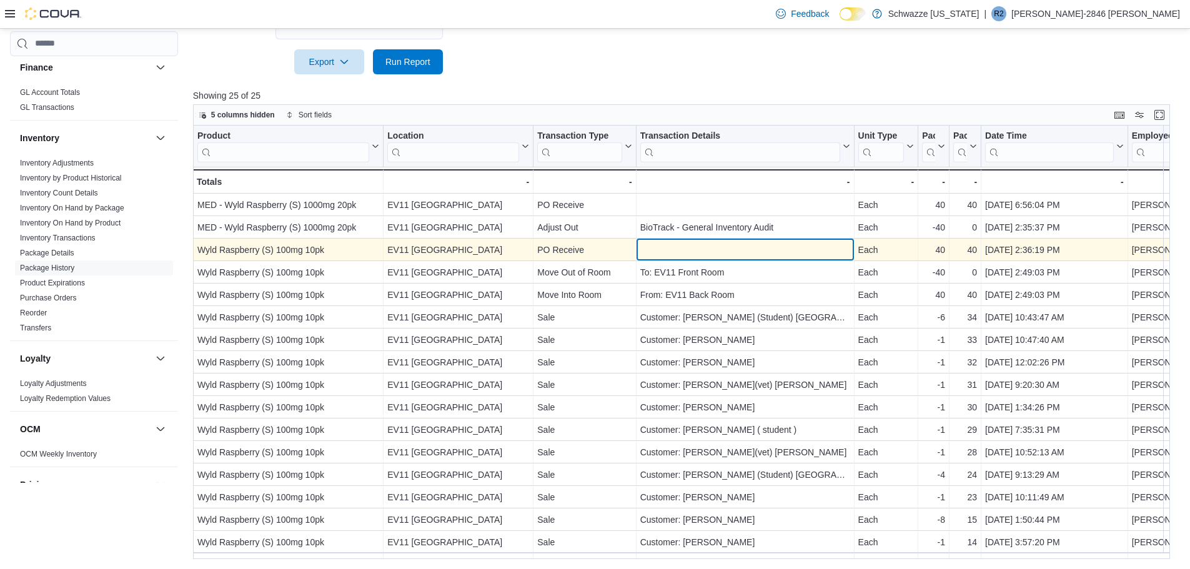
click at [738, 247] on div "- Transaction Details, column 4, row 3" at bounding box center [745, 249] width 210 height 14
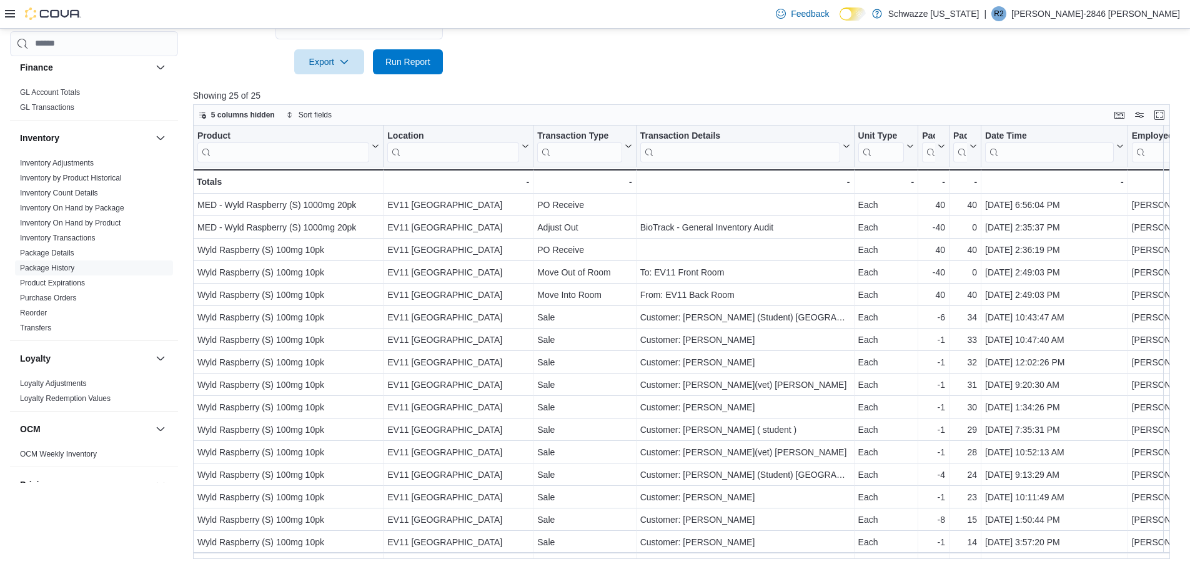
scroll to position [0, 299]
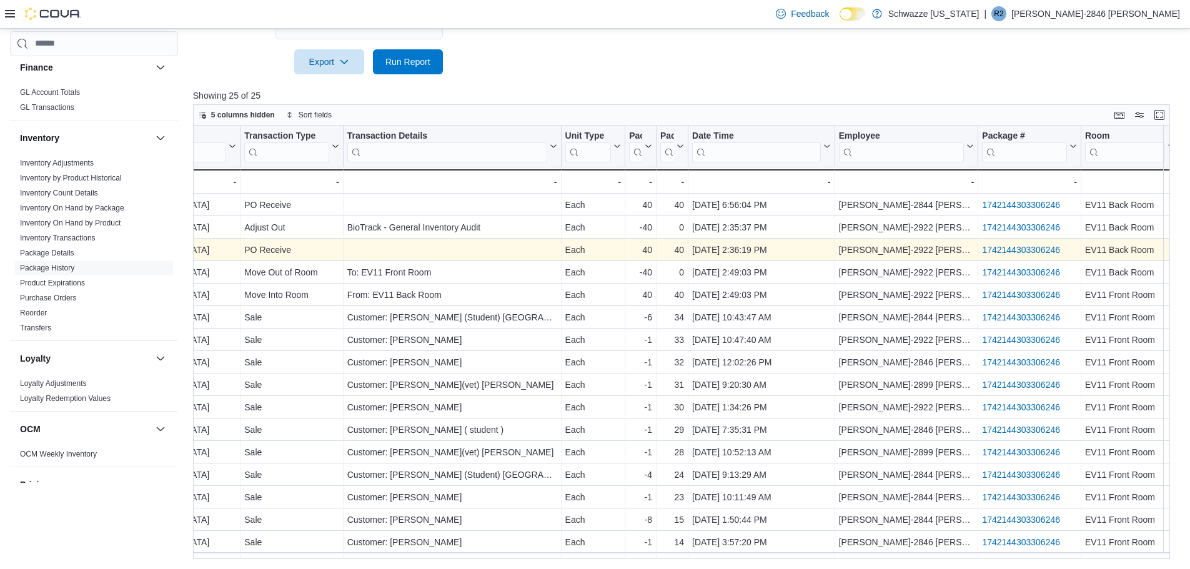
click at [1042, 249] on link "1742144303306246" at bounding box center [1021, 250] width 78 height 10
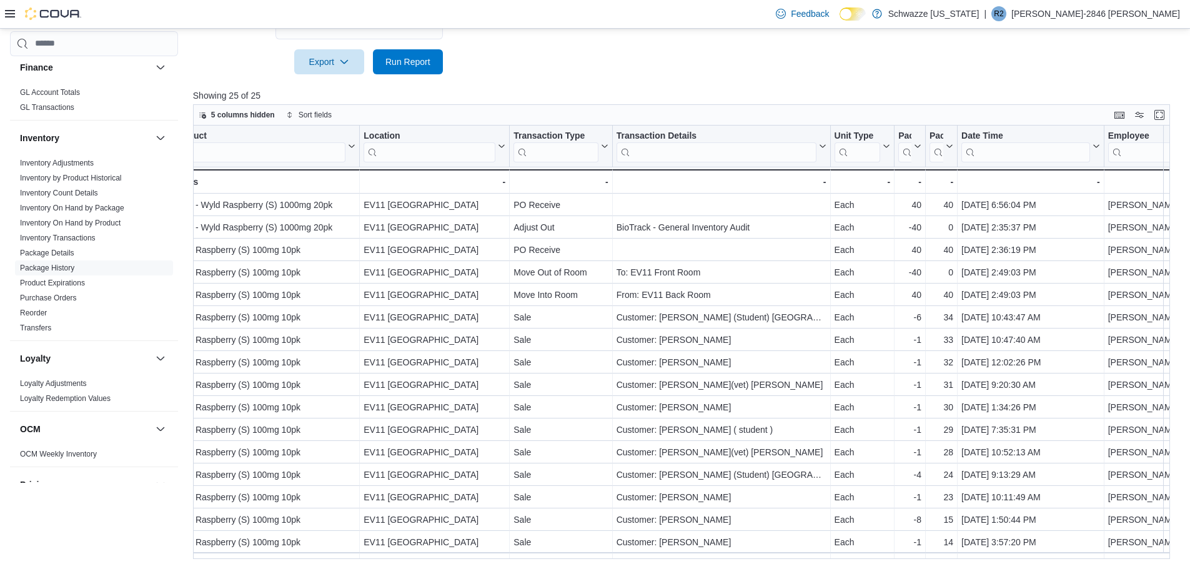
scroll to position [0, 0]
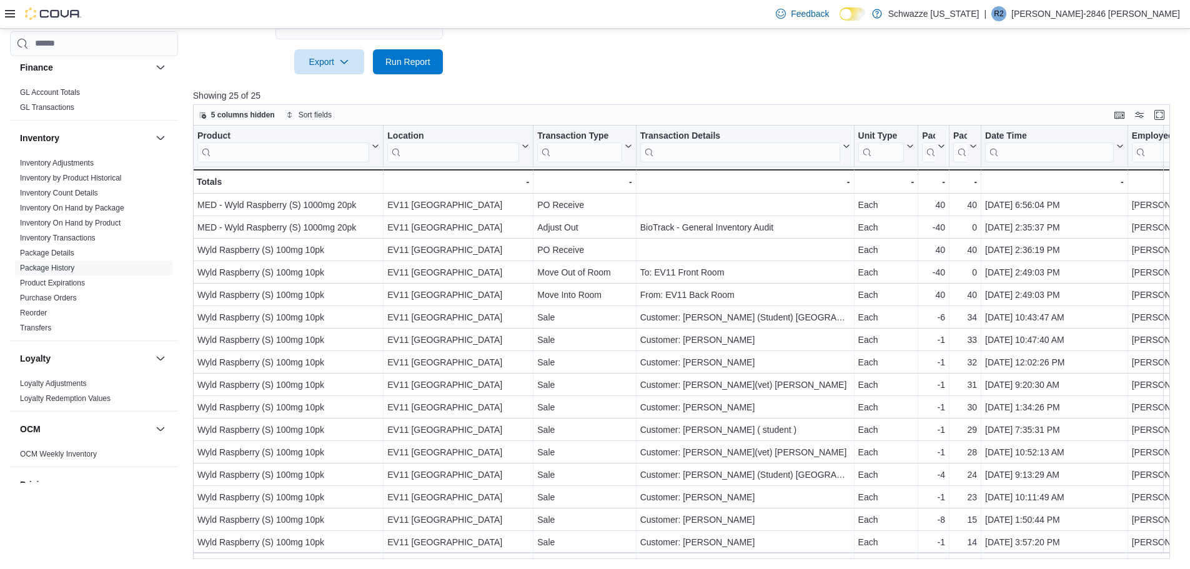
drag, startPoint x: 42, startPoint y: 247, endPoint x: 1, endPoint y: 256, distance: 41.5
click at [1, 256] on div "Reports Feedback Cash Management Cash Management Cash Out Details Compliance OC…" at bounding box center [595, 195] width 1190 height 749
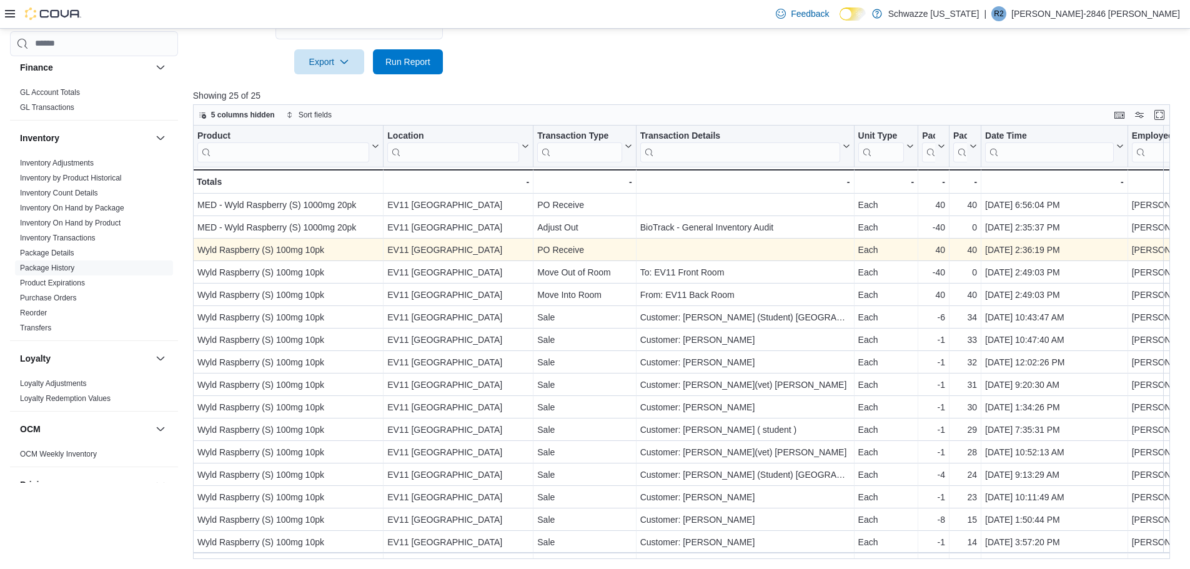
click at [717, 245] on div "- Transaction Details, column 4, row 3" at bounding box center [745, 249] width 210 height 14
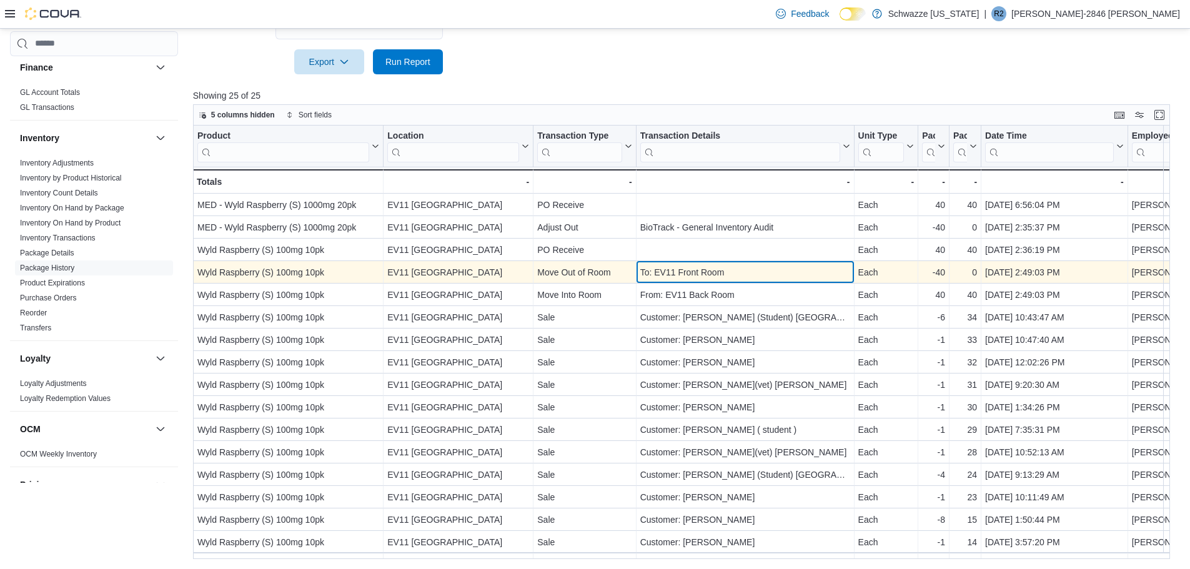
click at [745, 274] on div "To: EV11 Front Room" at bounding box center [745, 272] width 210 height 15
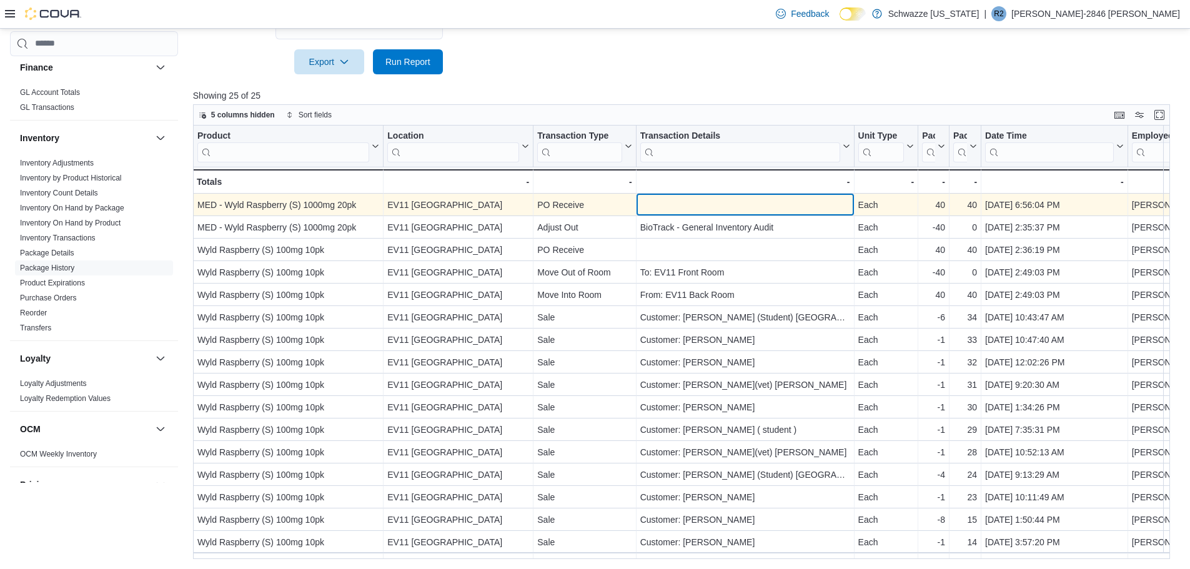
click at [683, 205] on div "- Transaction Details, column 4, row 1" at bounding box center [745, 204] width 210 height 14
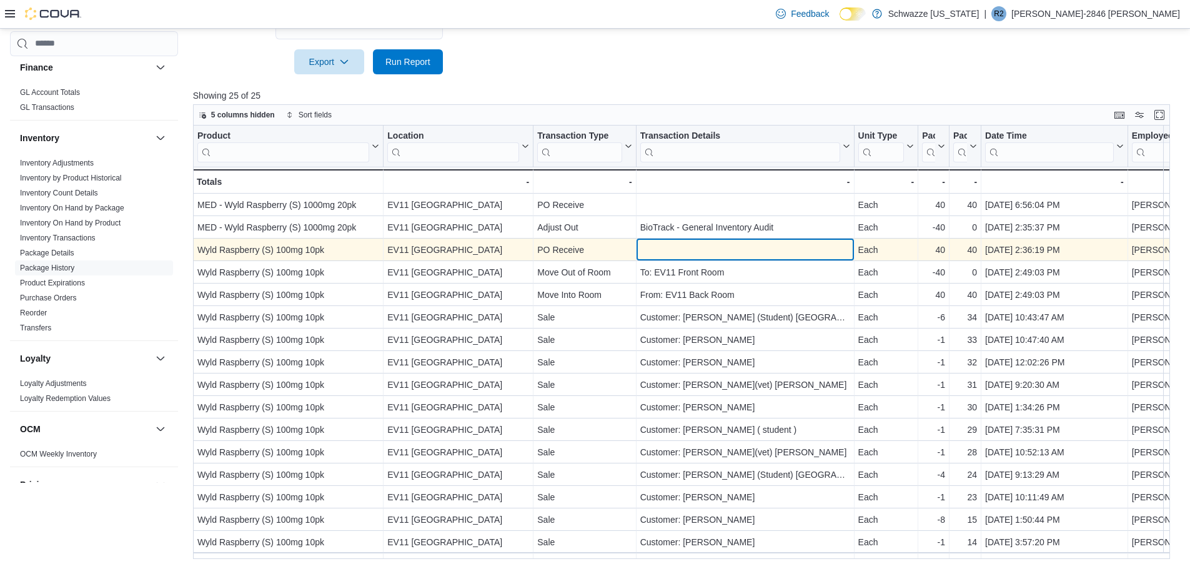
click at [678, 253] on div "- Transaction Details, column 4, row 3" at bounding box center [745, 249] width 210 height 14
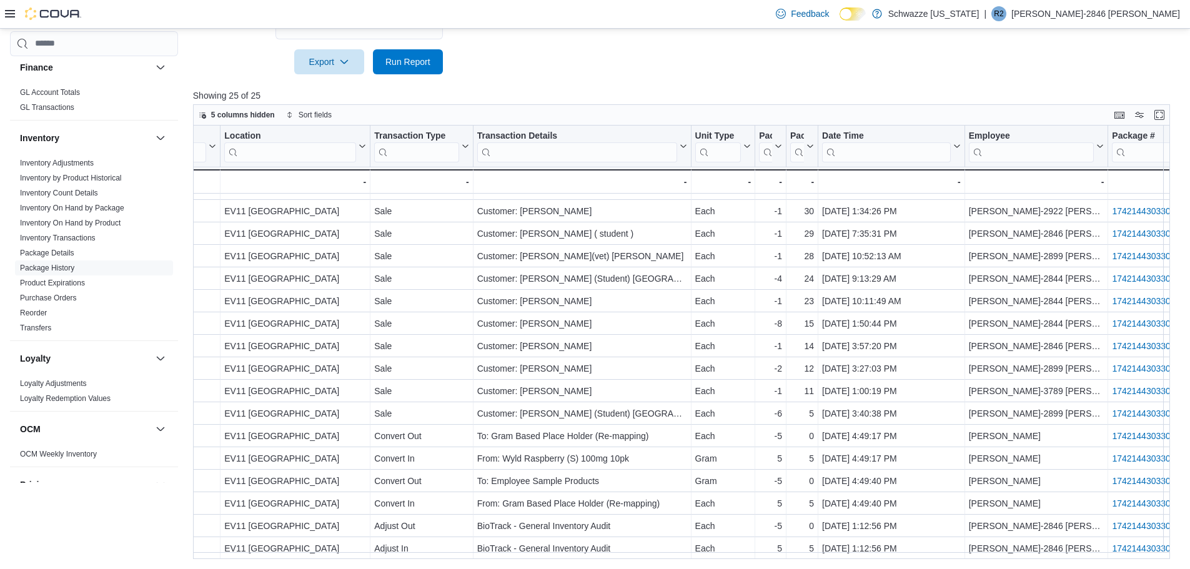
scroll to position [202, 174]
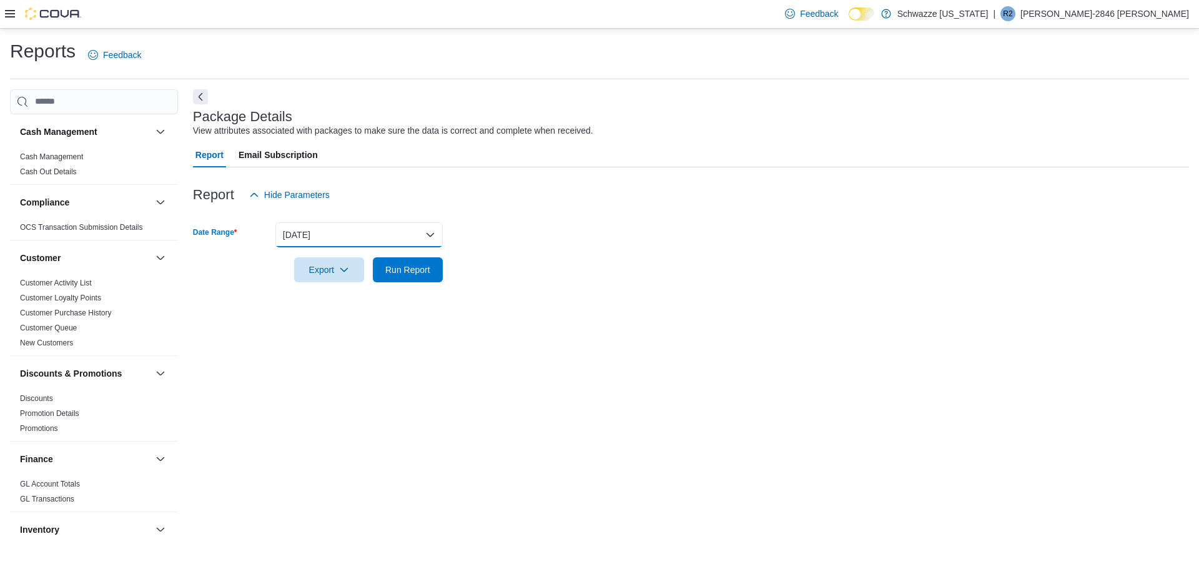
click at [359, 232] on button "[DATE]" at bounding box center [358, 234] width 167 height 25
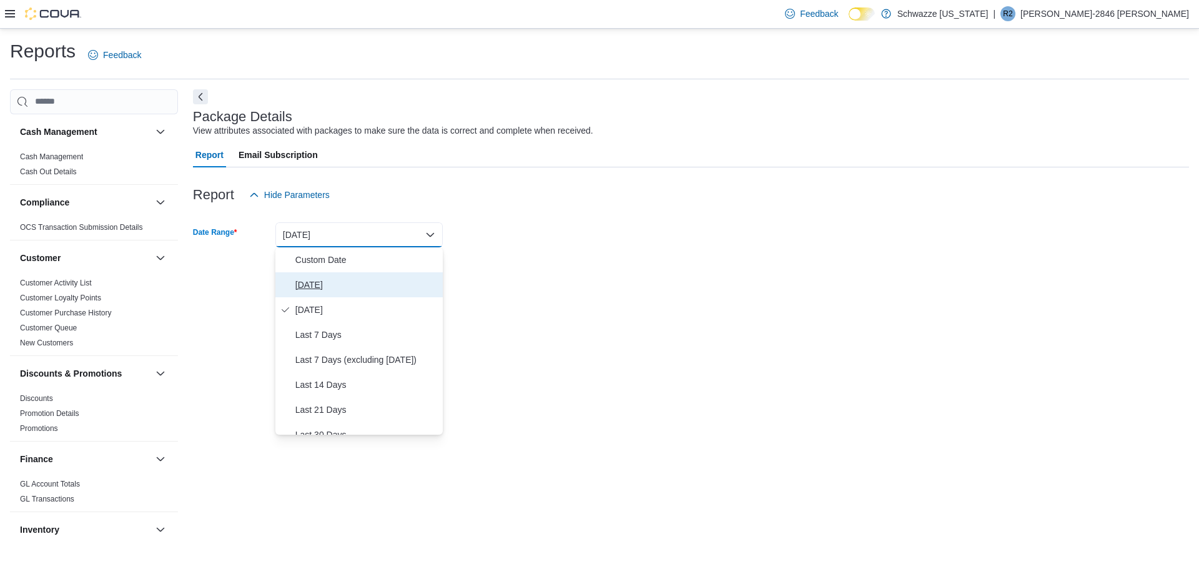
click at [332, 278] on span "[DATE]" at bounding box center [366, 284] width 142 height 15
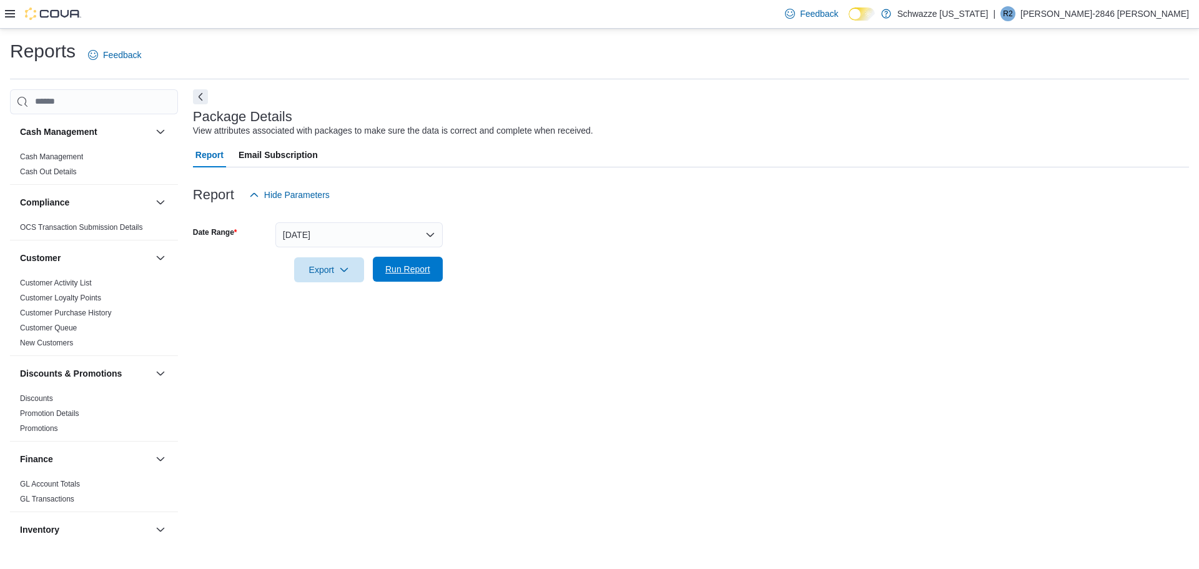
click at [417, 267] on span "Run Report" at bounding box center [407, 269] width 45 height 12
